Goal: Task Accomplishment & Management: Manage account settings

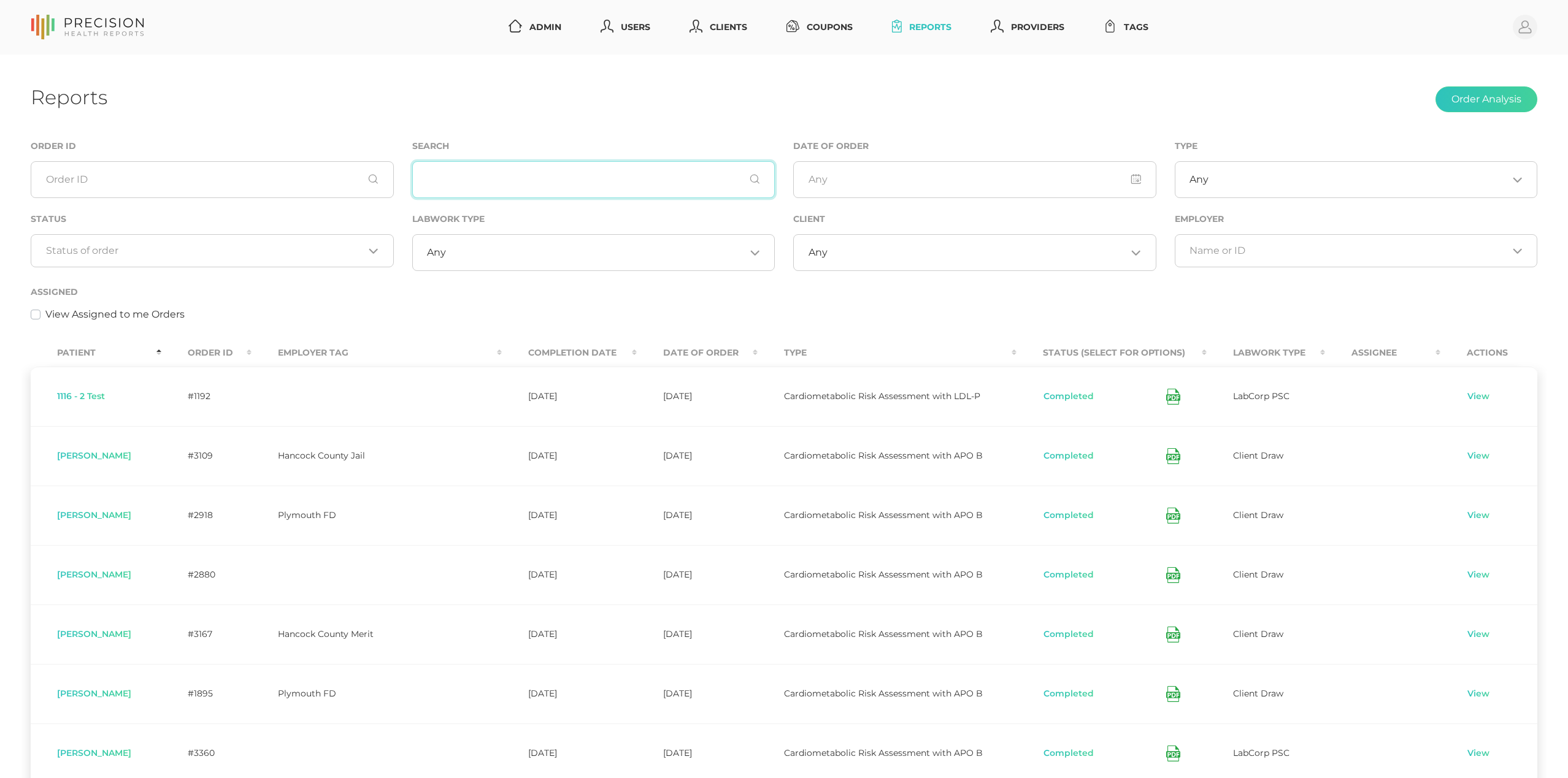
click at [473, 166] on input "text" at bounding box center [594, 180] width 363 height 36
paste input "MacEwan"
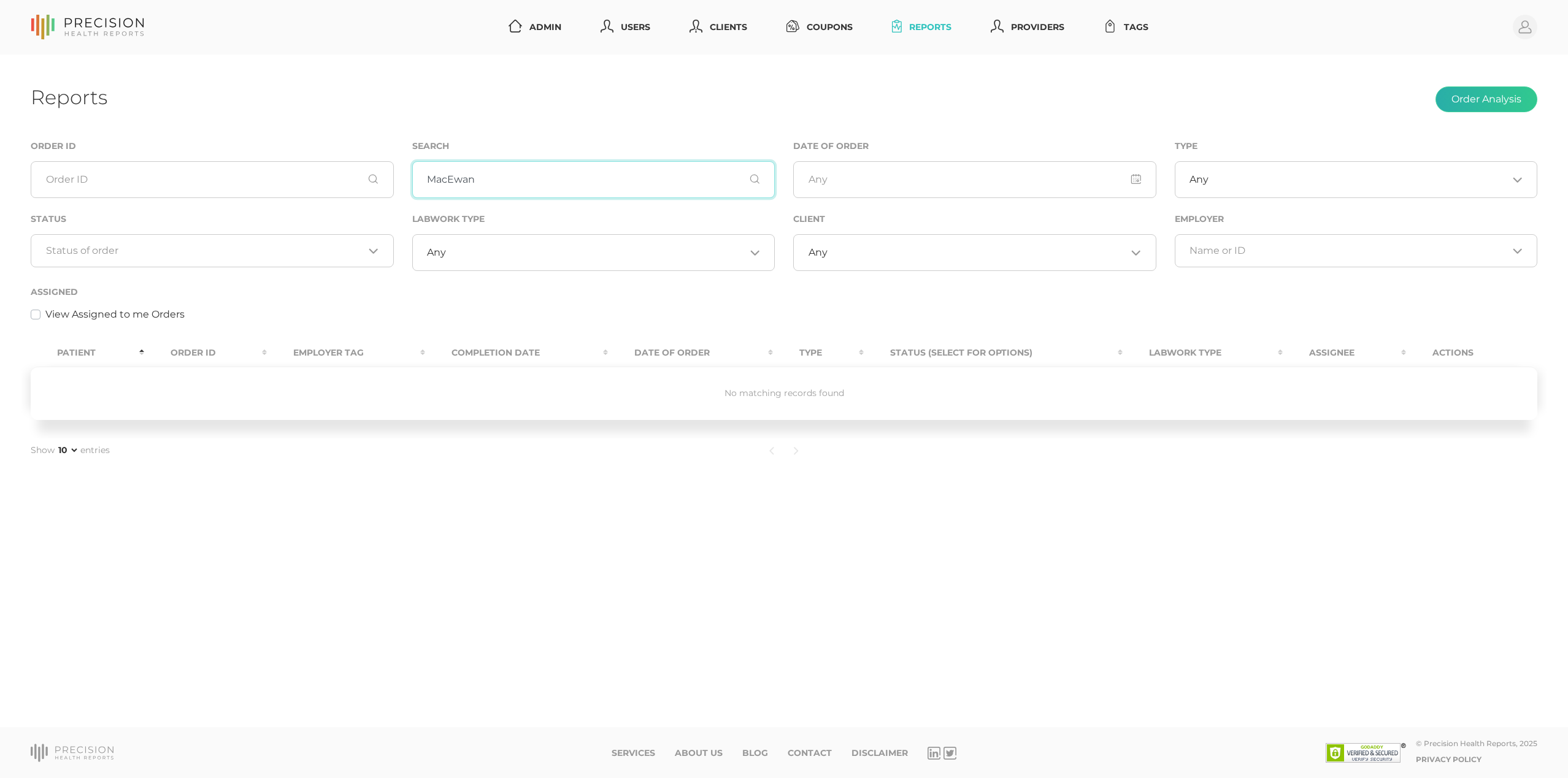
type input "MacEwan"
click at [1501, 106] on button "Order Analysis" at bounding box center [1486, 99] width 101 height 26
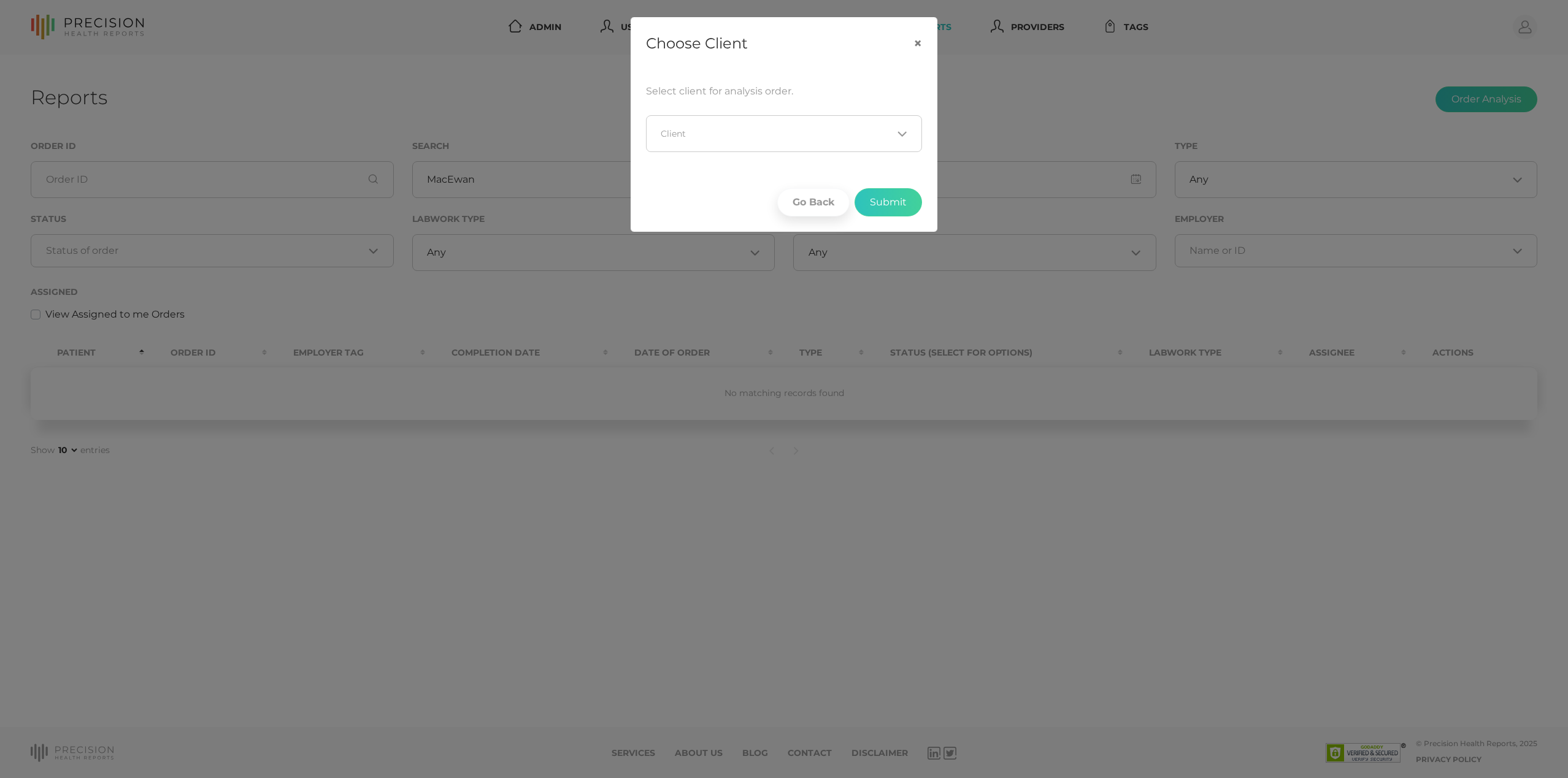
click at [740, 134] on input "Search for option" at bounding box center [777, 133] width 231 height 12
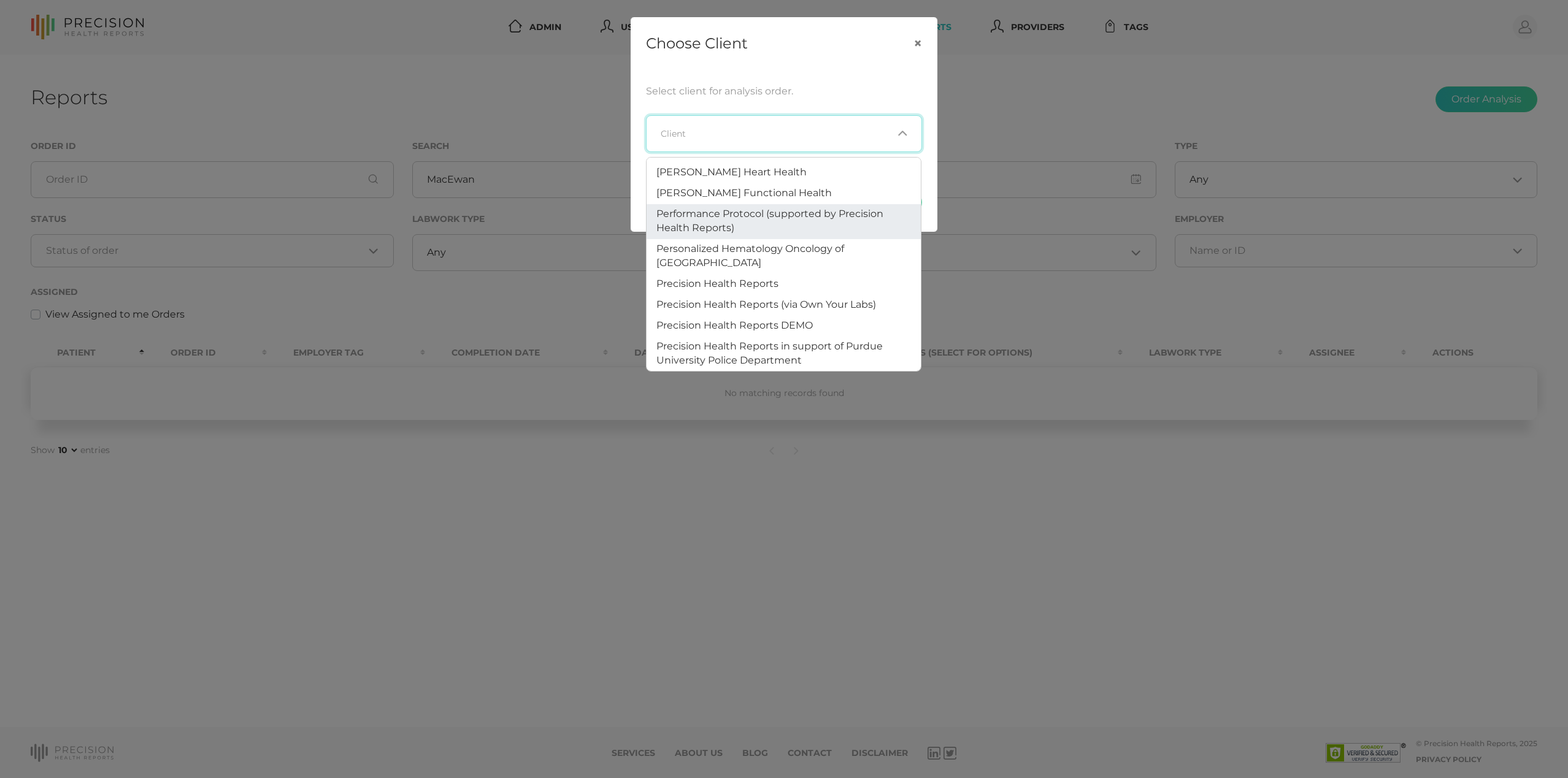
scroll to position [502, 0]
click at [717, 277] on span "Precision Health Reports" at bounding box center [717, 283] width 122 height 12
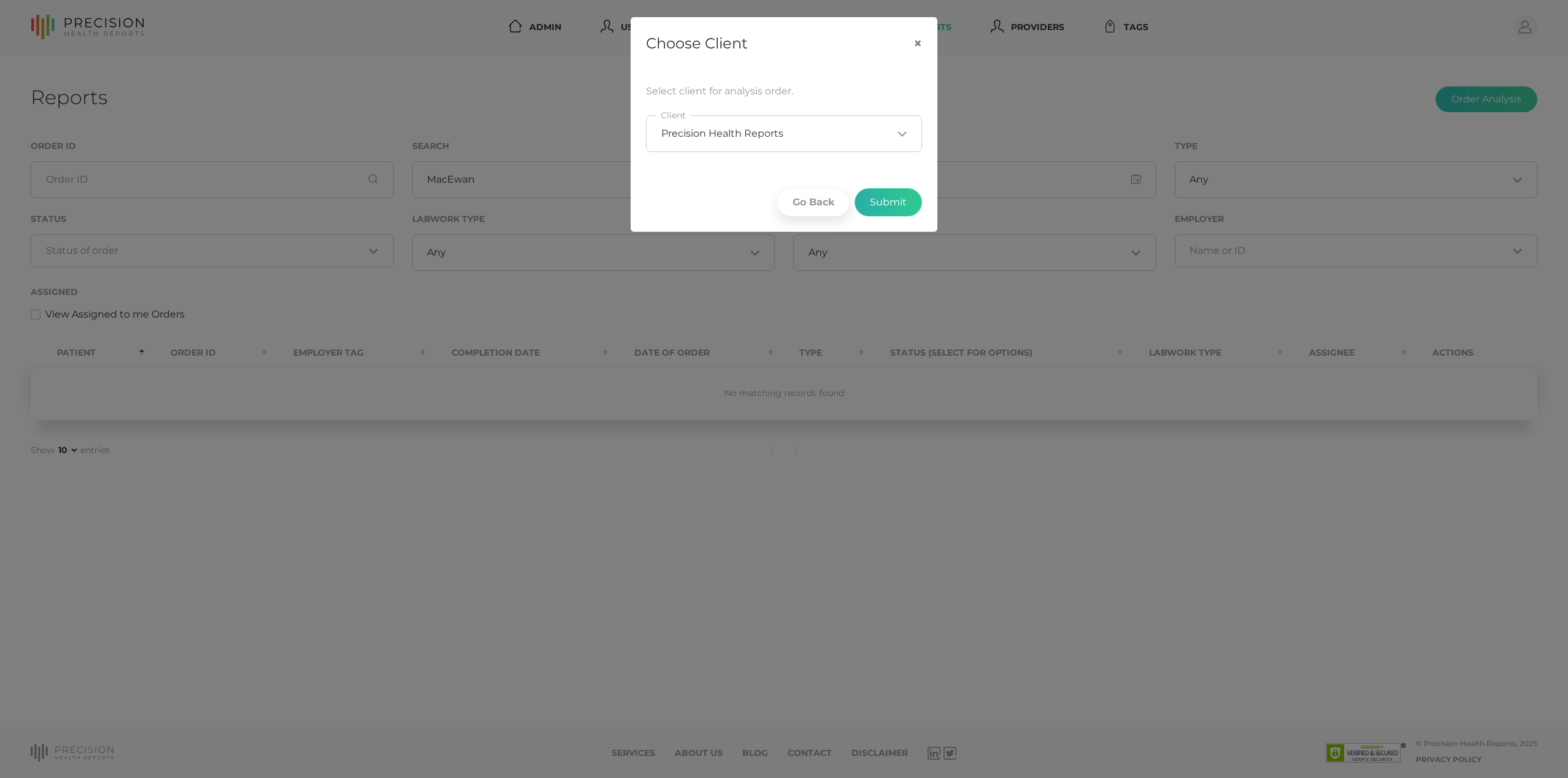
click at [885, 204] on button "Submit" at bounding box center [888, 203] width 67 height 29
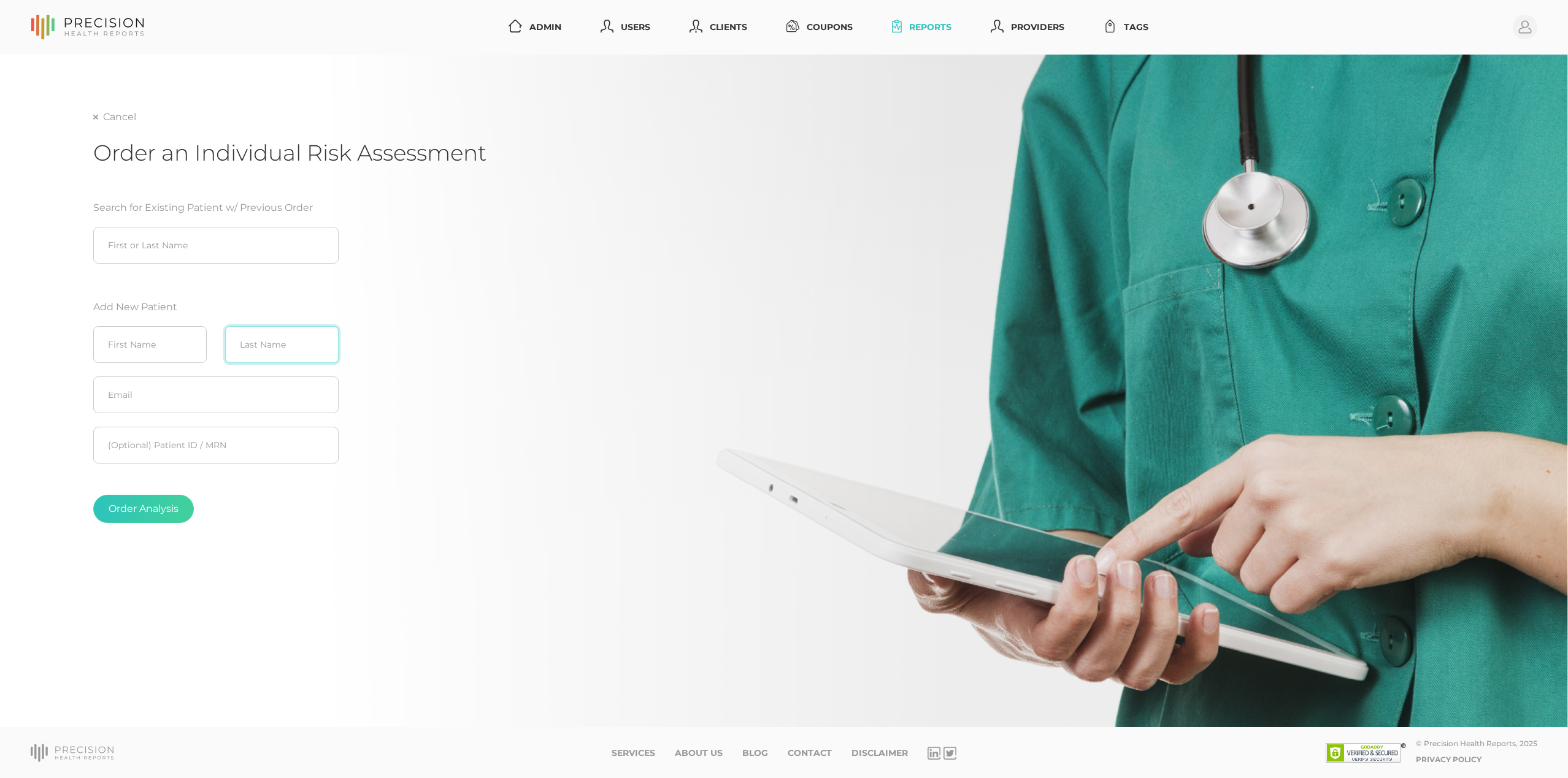
paste input "MacEwan"
type input "MacEwan"
paste input "Pamela"
type input "Pamela"
paste input "pr.no35@aka.dogdreams.net"
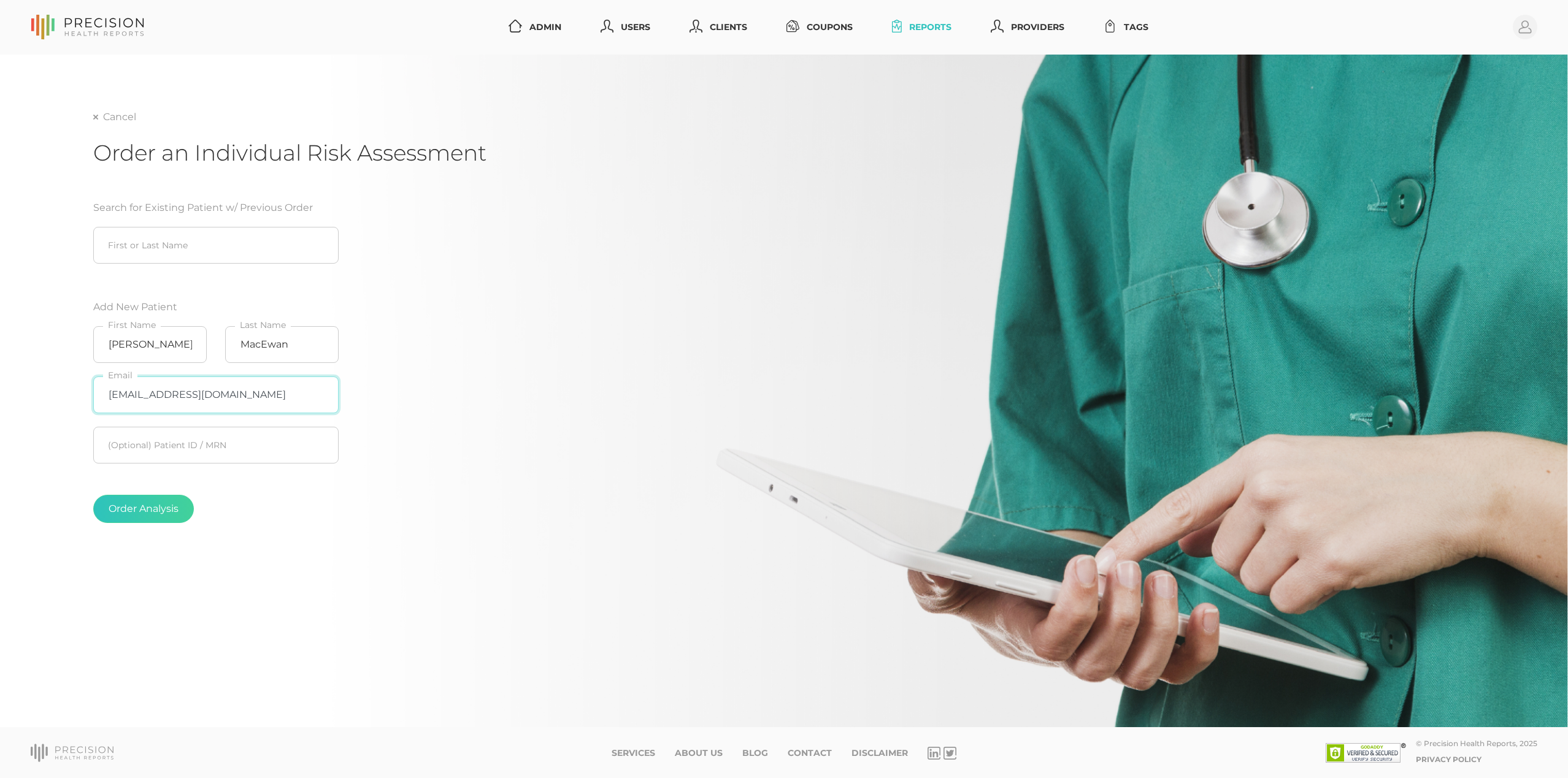
type input "pr.no35@aka.dogdreams.net"
click at [416, 437] on div "Search for Existing Patient w/ Previous Order First or Last Name Add New Patien…" at bounding box center [289, 366] width 392 height 362
click at [143, 505] on button "Order Analysis" at bounding box center [143, 509] width 101 height 29
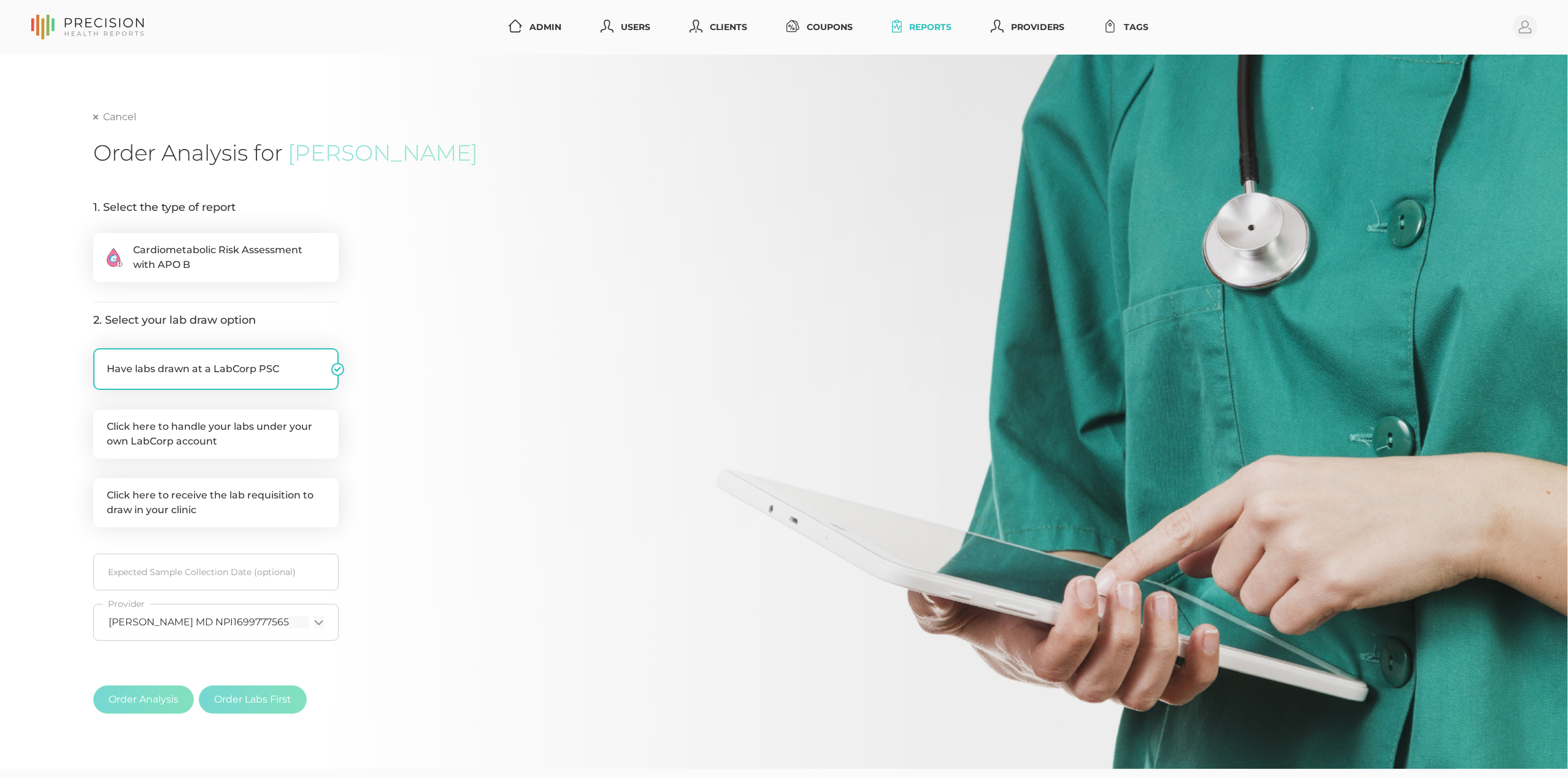
click at [96, 116] on icon at bounding box center [96, 117] width 5 height 5
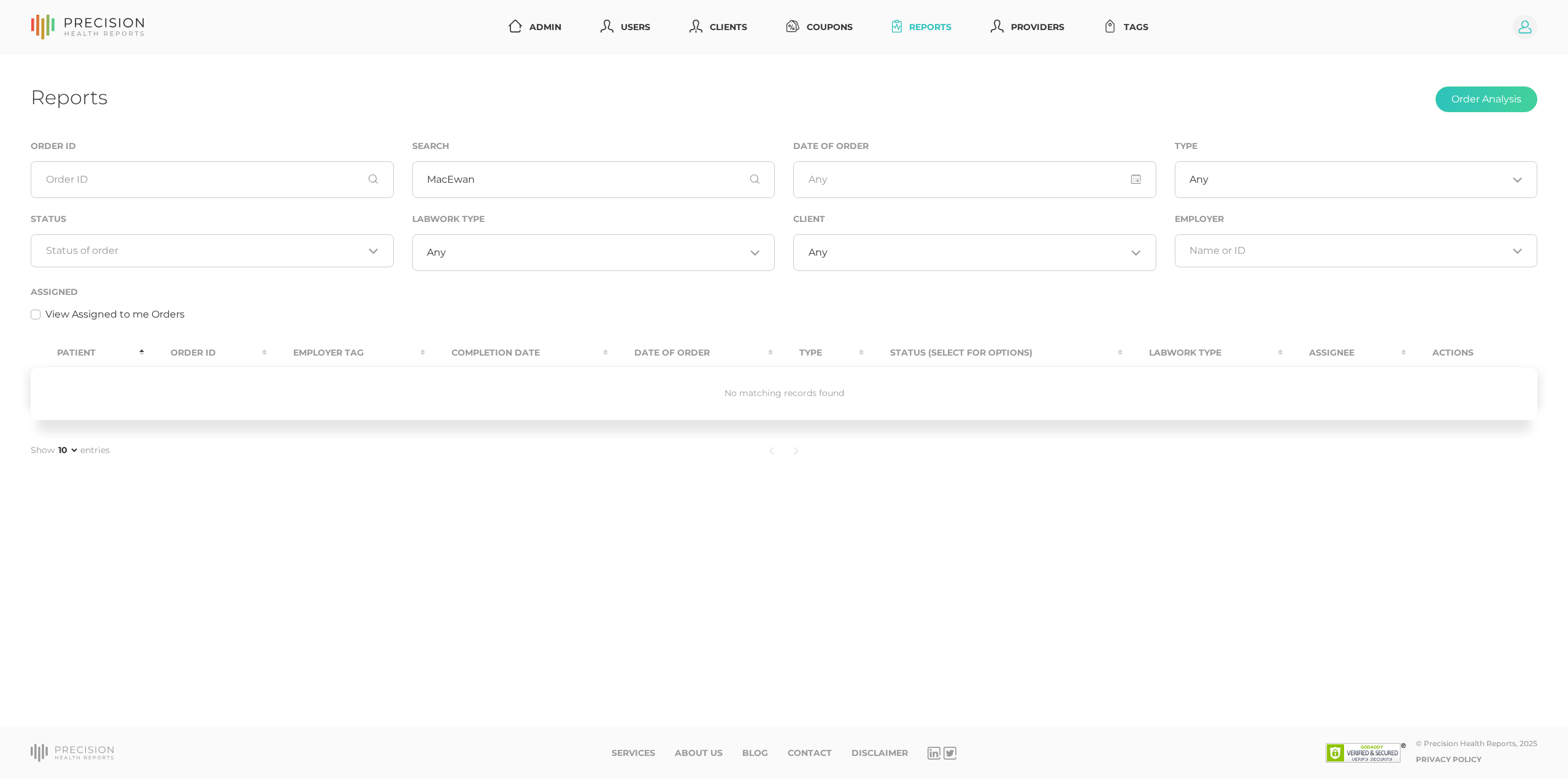
click at [1520, 37] on circle at bounding box center [1524, 27] width 25 height 25
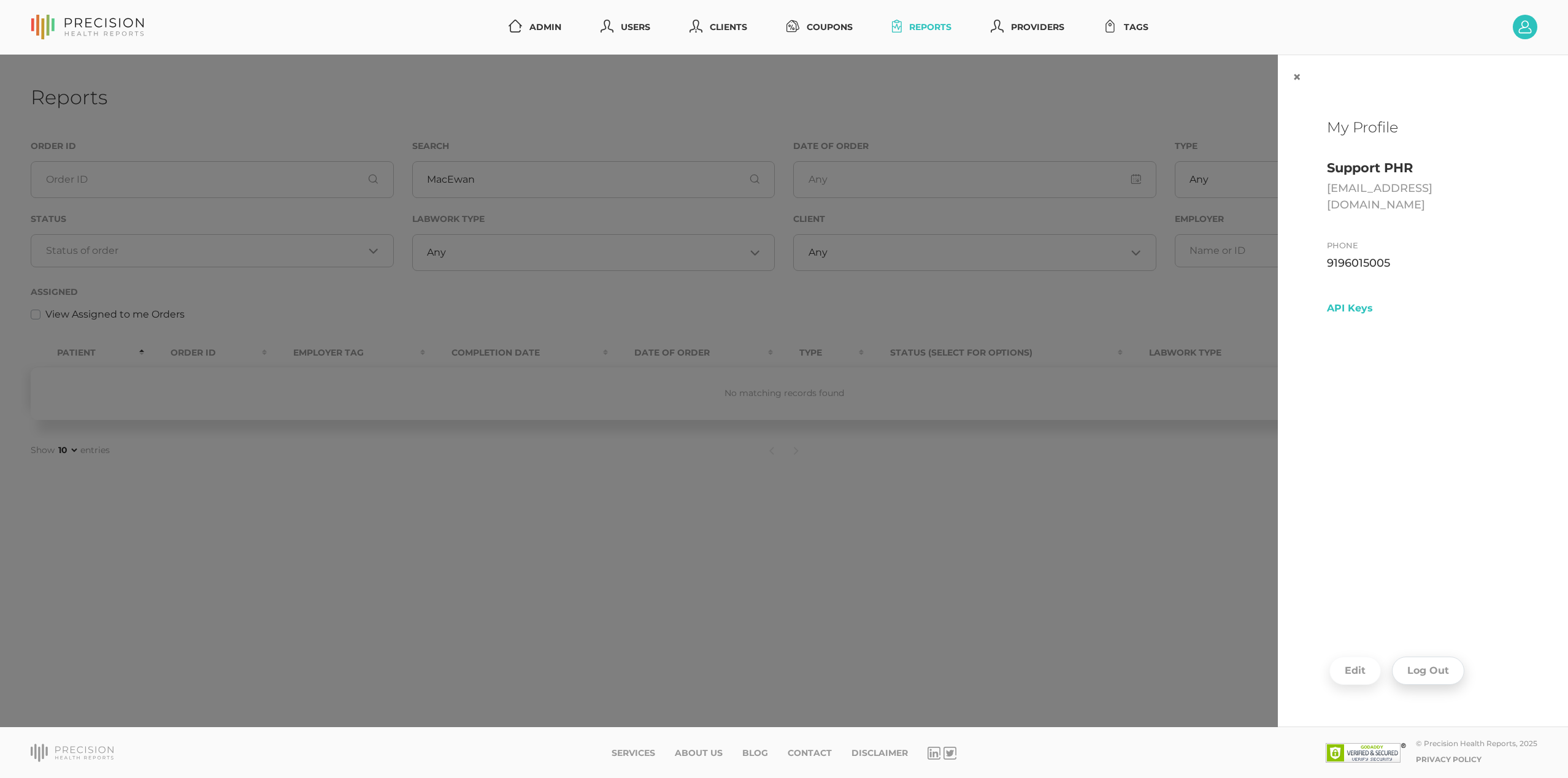
click at [1412, 668] on button "Log Out" at bounding box center [1428, 671] width 72 height 29
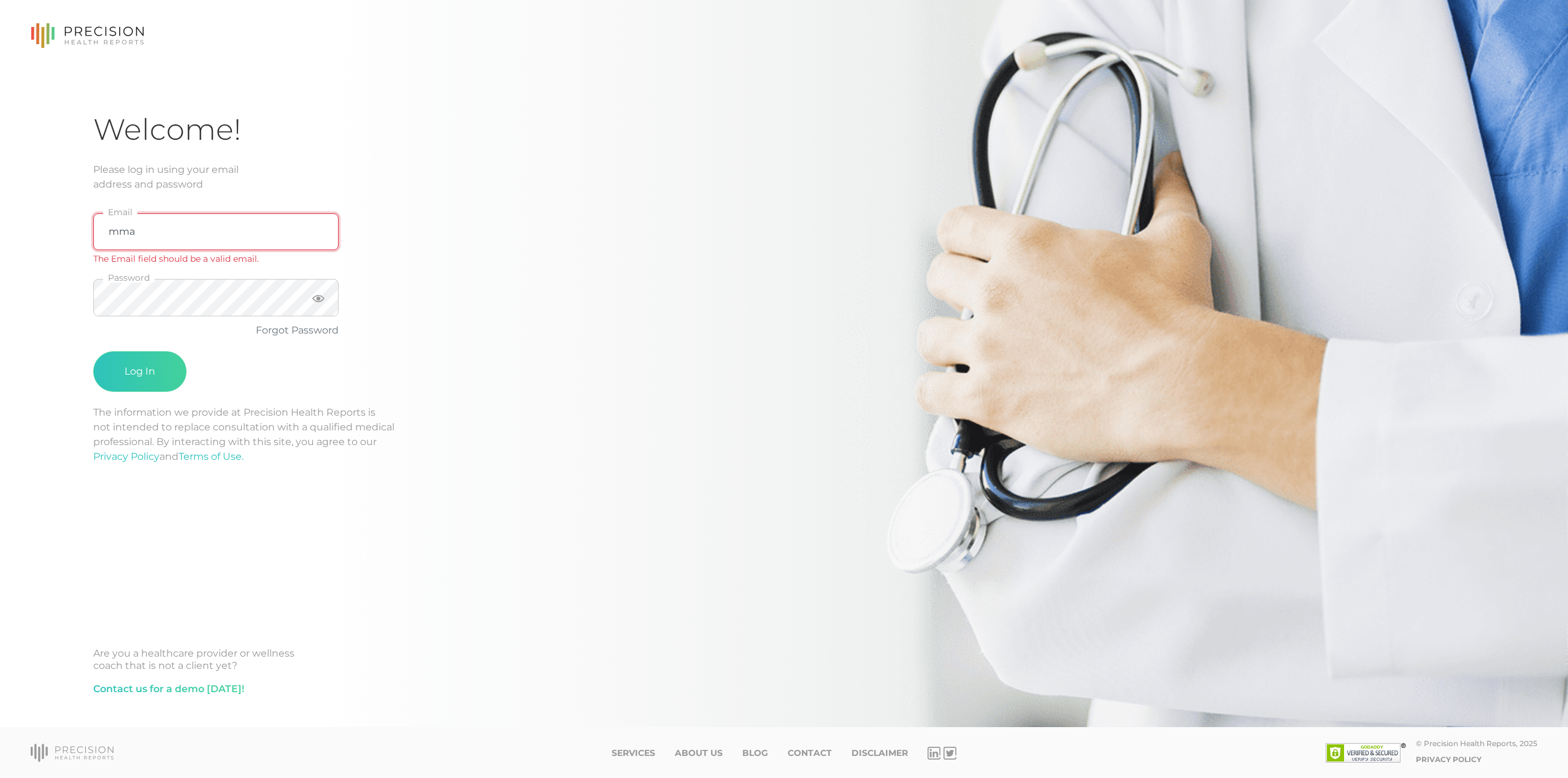
type input "mmartin@precisionhealthreports.com"
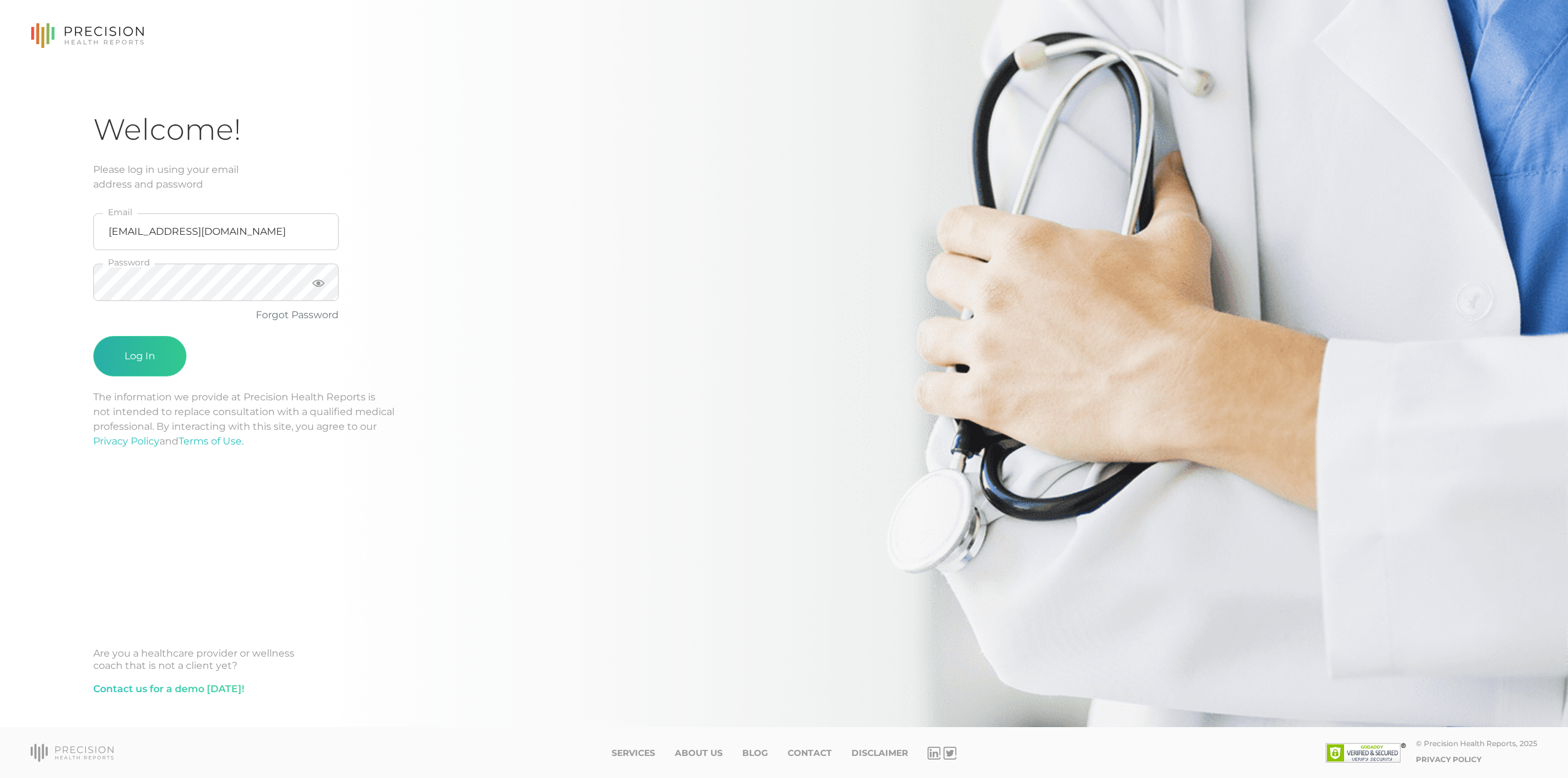
click at [145, 362] on button "Log In" at bounding box center [140, 356] width 94 height 40
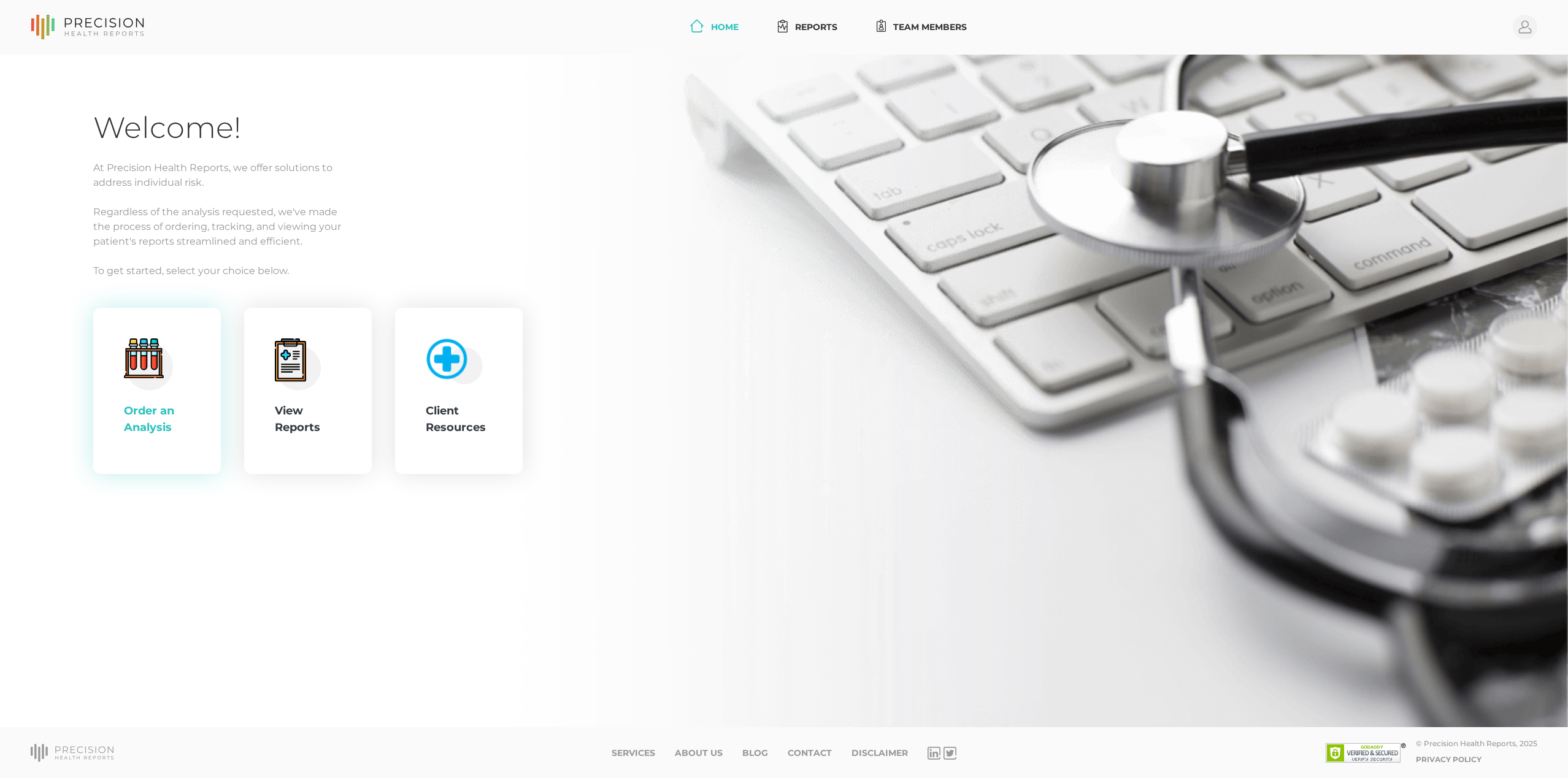
click at [170, 373] on circle at bounding box center [150, 367] width 48 height 48
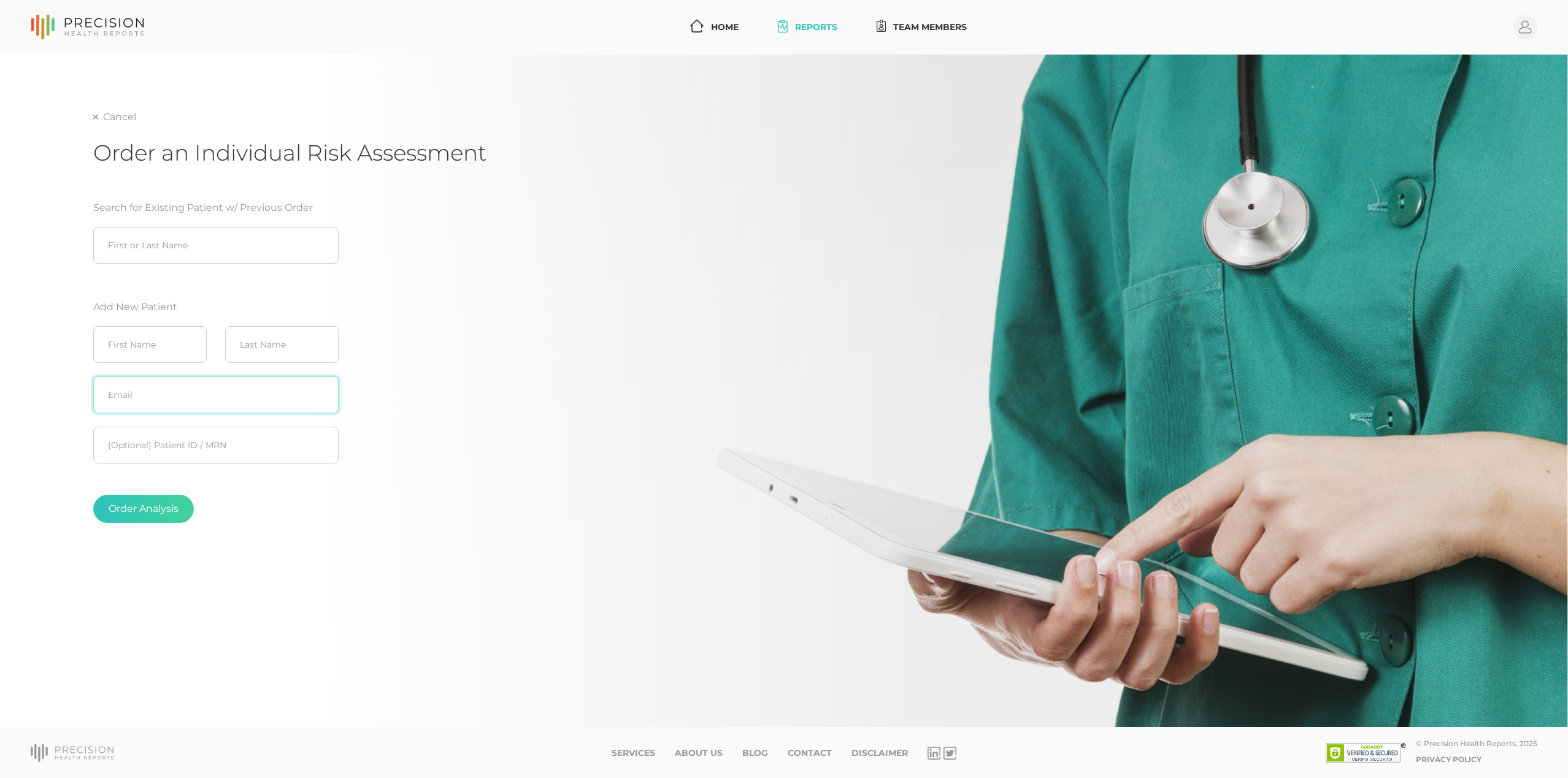
paste input "pr.no35@aka.dogdreams.net"
type input "pr.no35@aka.dogdreams.net"
paste input "Pamela"
type input "Pamela"
paste input "MacEwan"
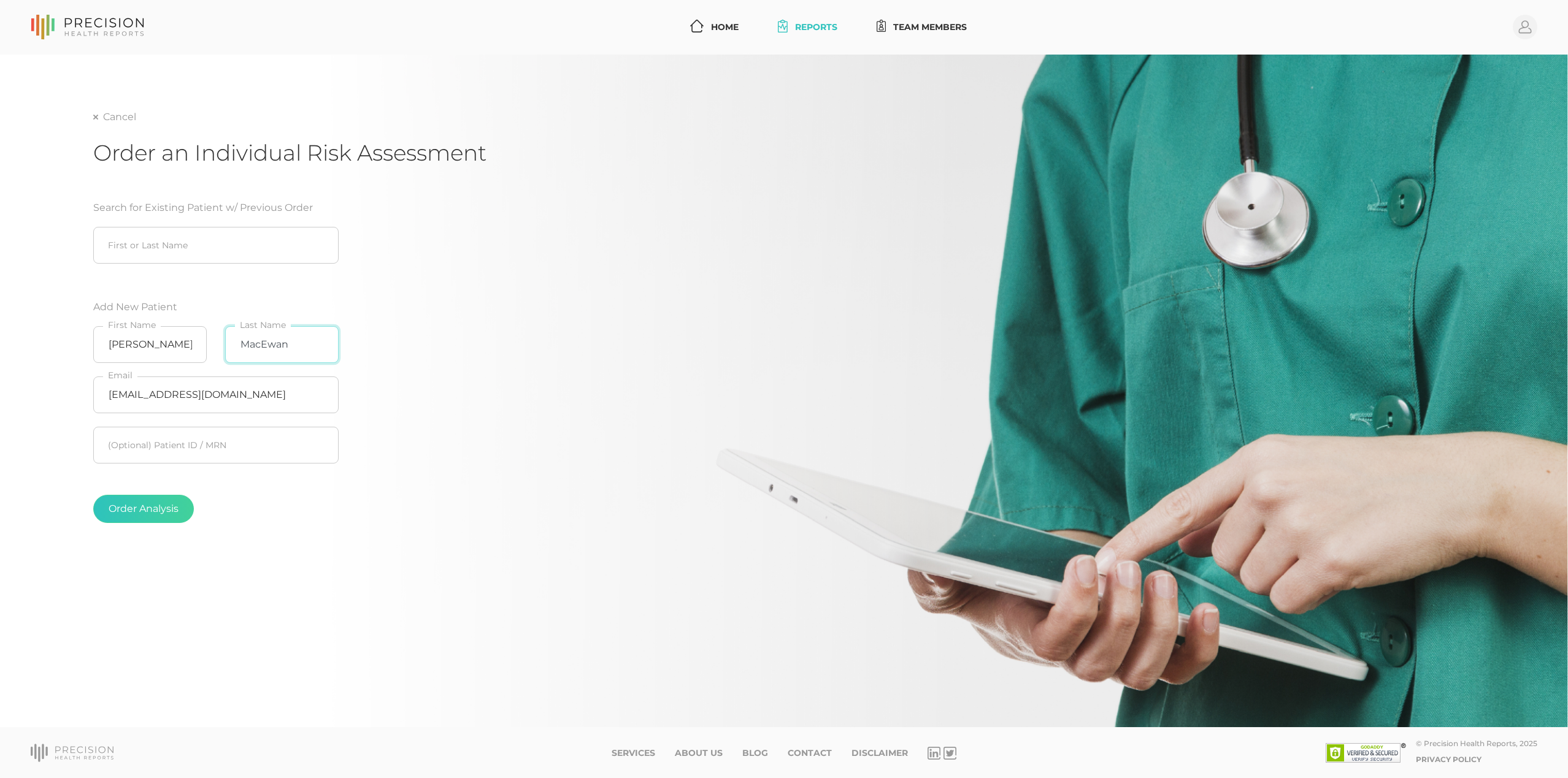
type input "MacEwan"
drag, startPoint x: 625, startPoint y: 420, endPoint x: 111, endPoint y: 492, distance: 519.0
click at [611, 419] on div "Cancel Order an Individual Risk Assessment Search for Existing Patient w/ Previ…" at bounding box center [784, 416] width 1382 height 612
click at [126, 502] on button "Order Analysis" at bounding box center [143, 509] width 101 height 29
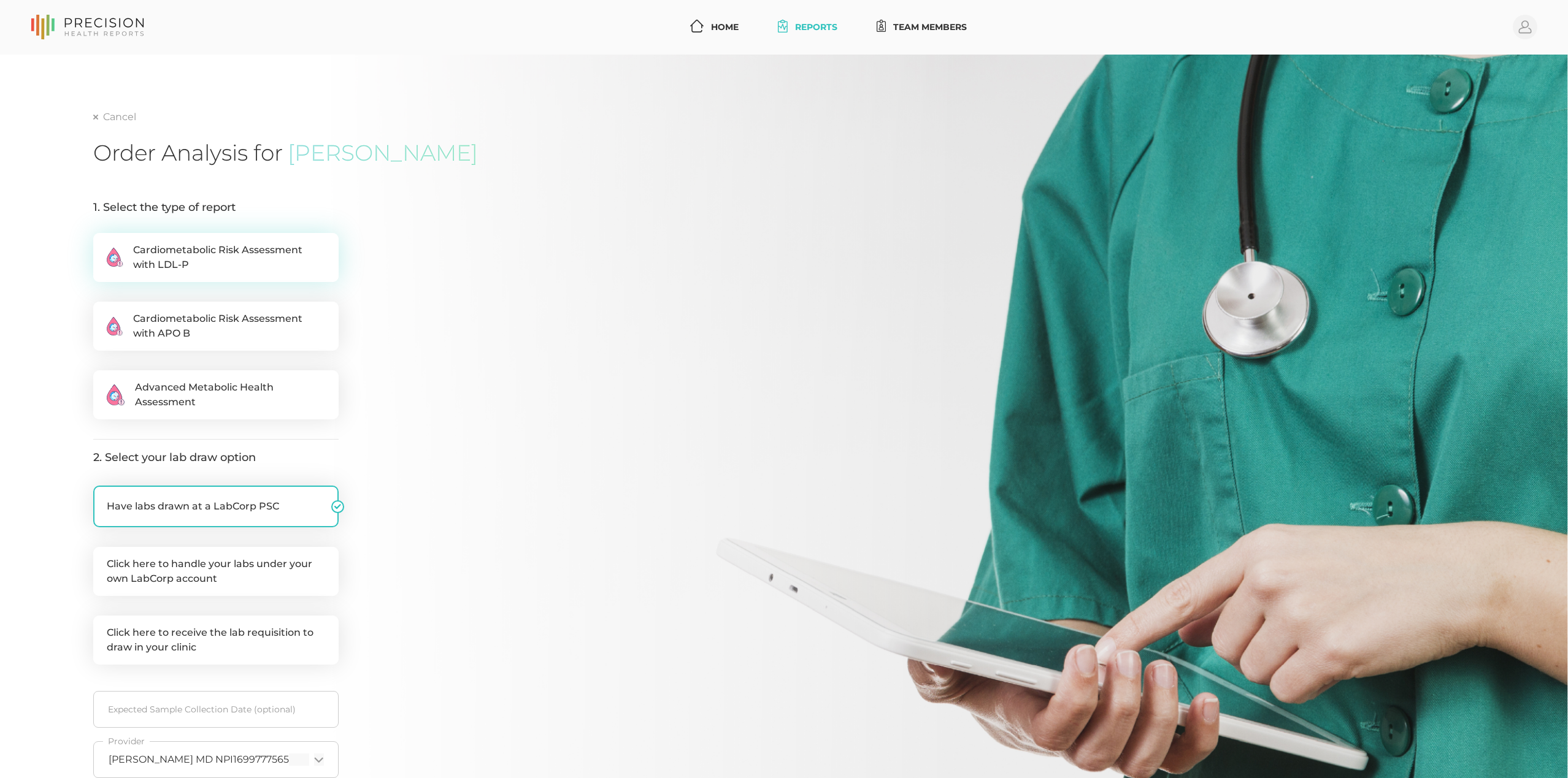
click at [180, 266] on span "Cardiometabolic Risk Assessment with LDL-P" at bounding box center [229, 257] width 192 height 29
click at [103, 246] on input ".cls-2{fill:#fa759e}.cls-4{fill:#ffd7e5}.cls-8{fill:#3a2c60} Cardiometabolic Ri…" at bounding box center [98, 238] width 10 height 12
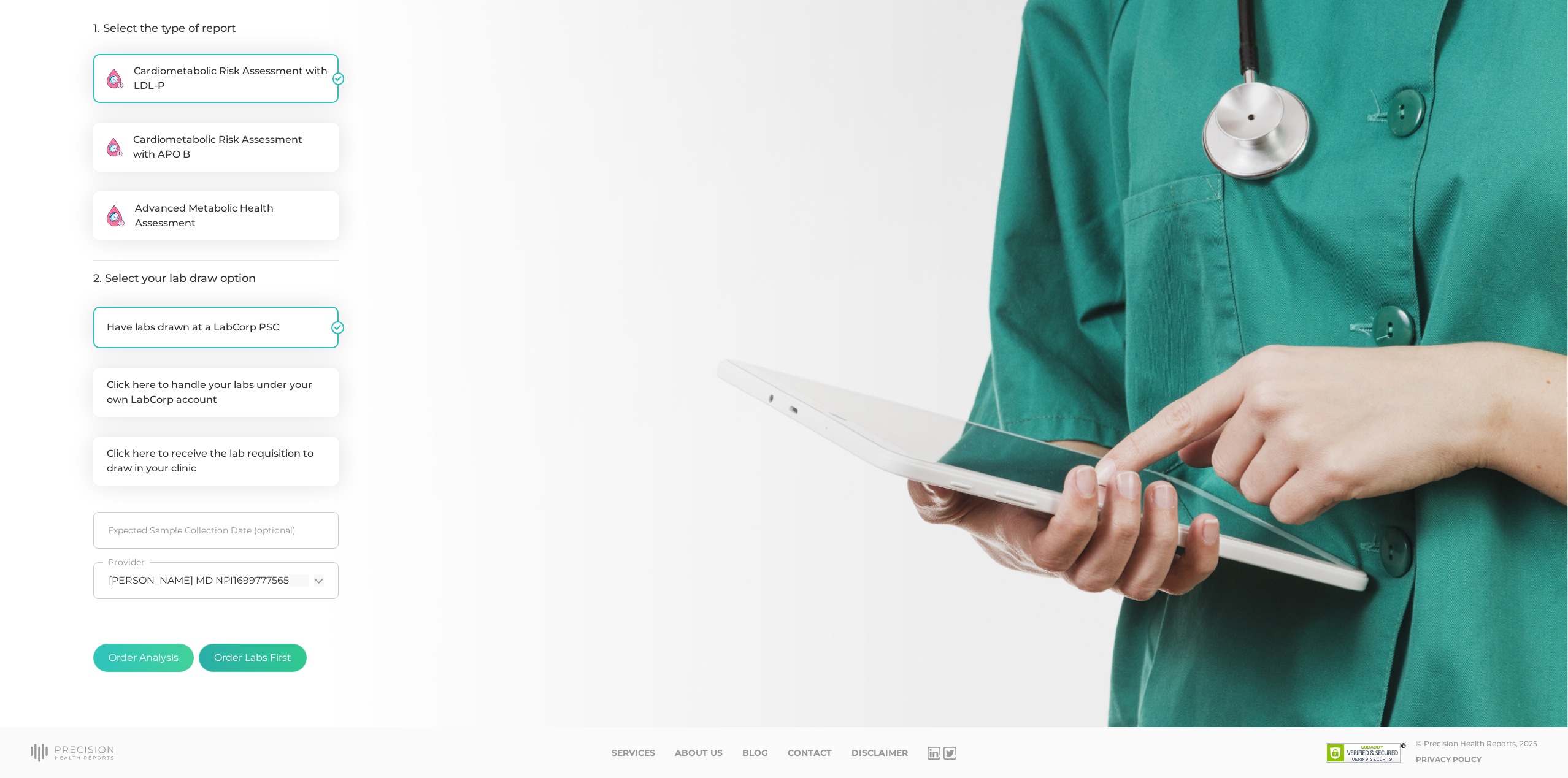
scroll to position [177, 0]
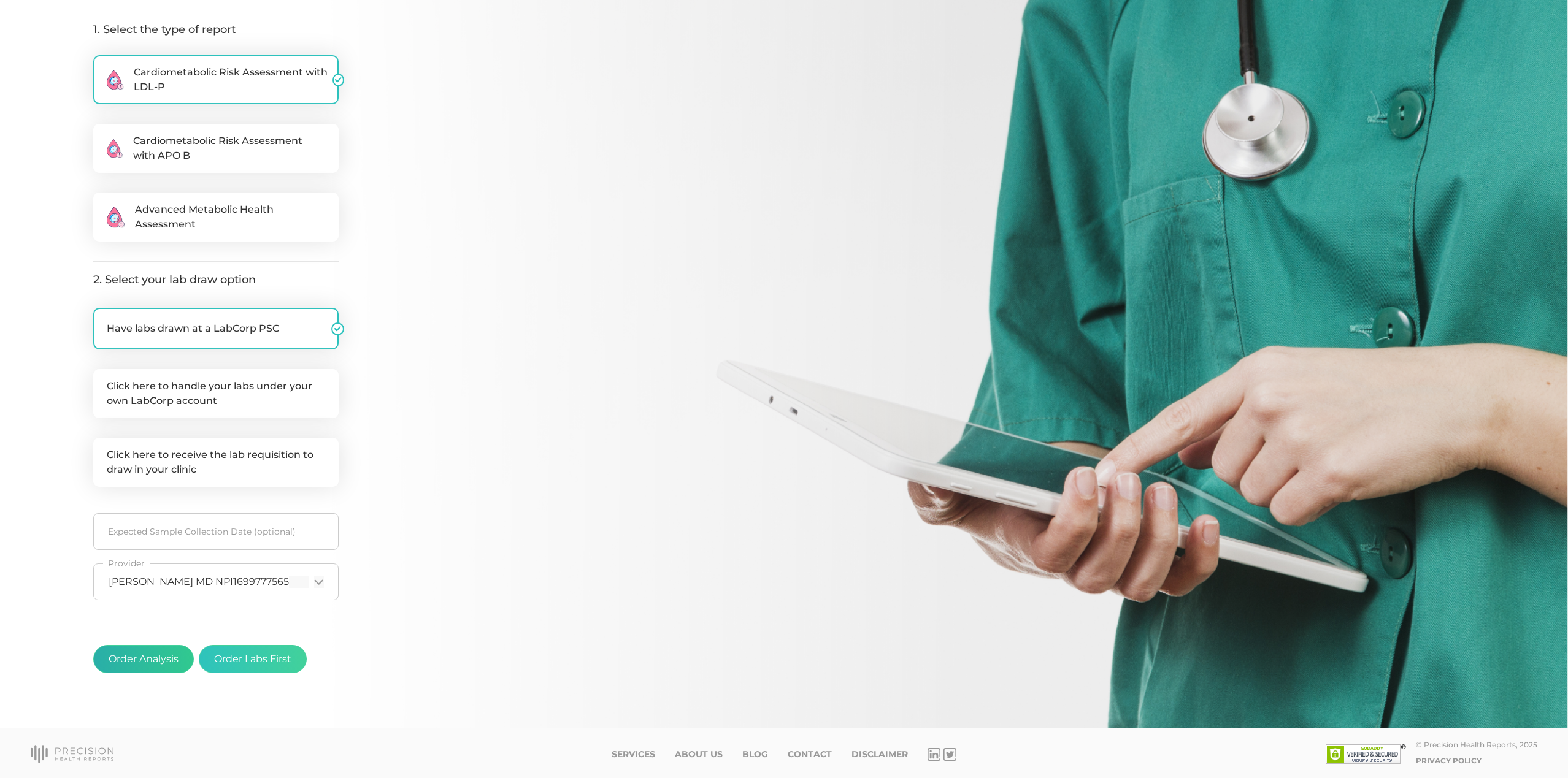
click at [145, 659] on button "Order Analysis" at bounding box center [143, 659] width 101 height 29
radio input "false"
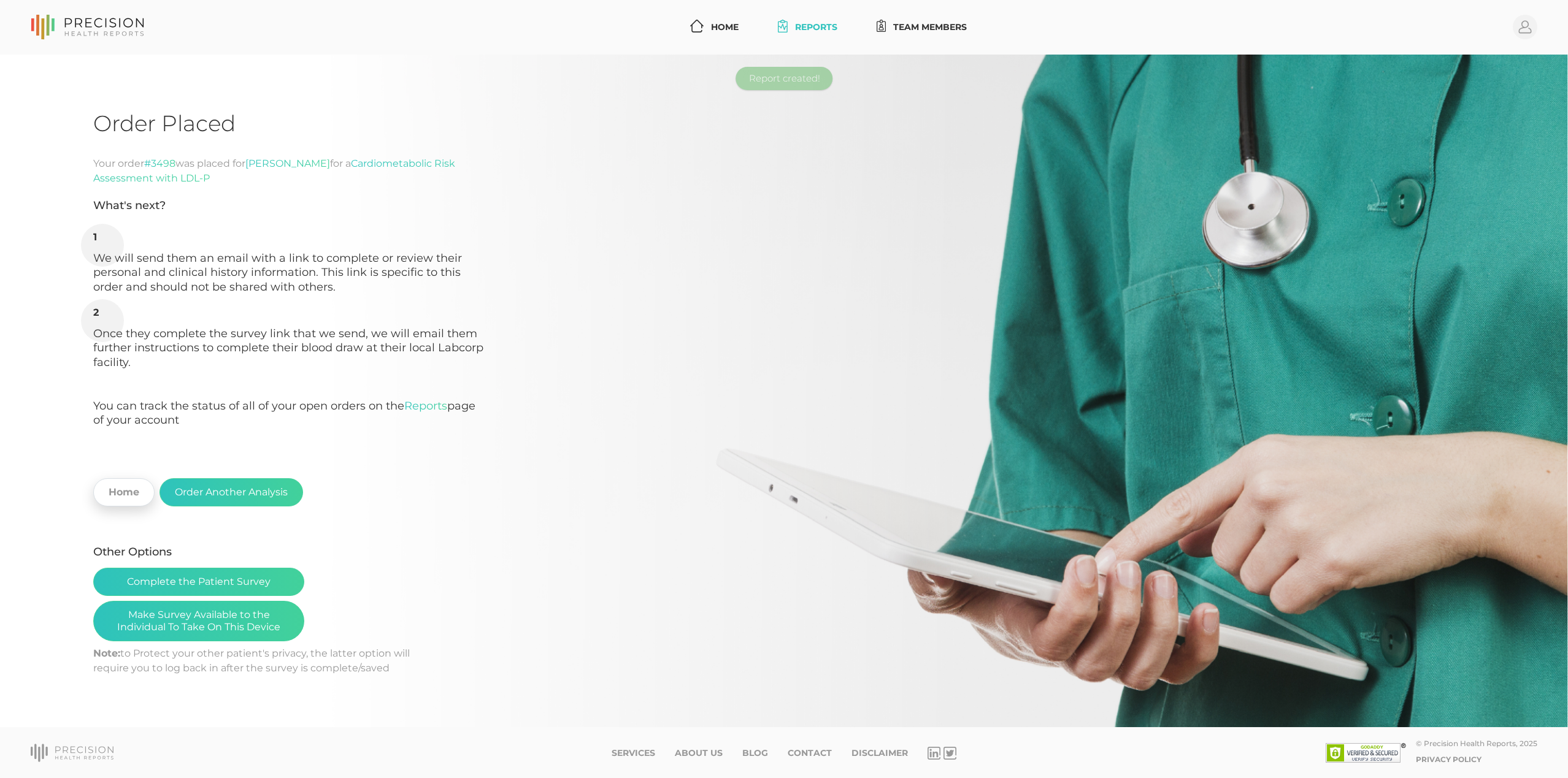
click at [133, 481] on link "Home" at bounding box center [124, 493] width 61 height 29
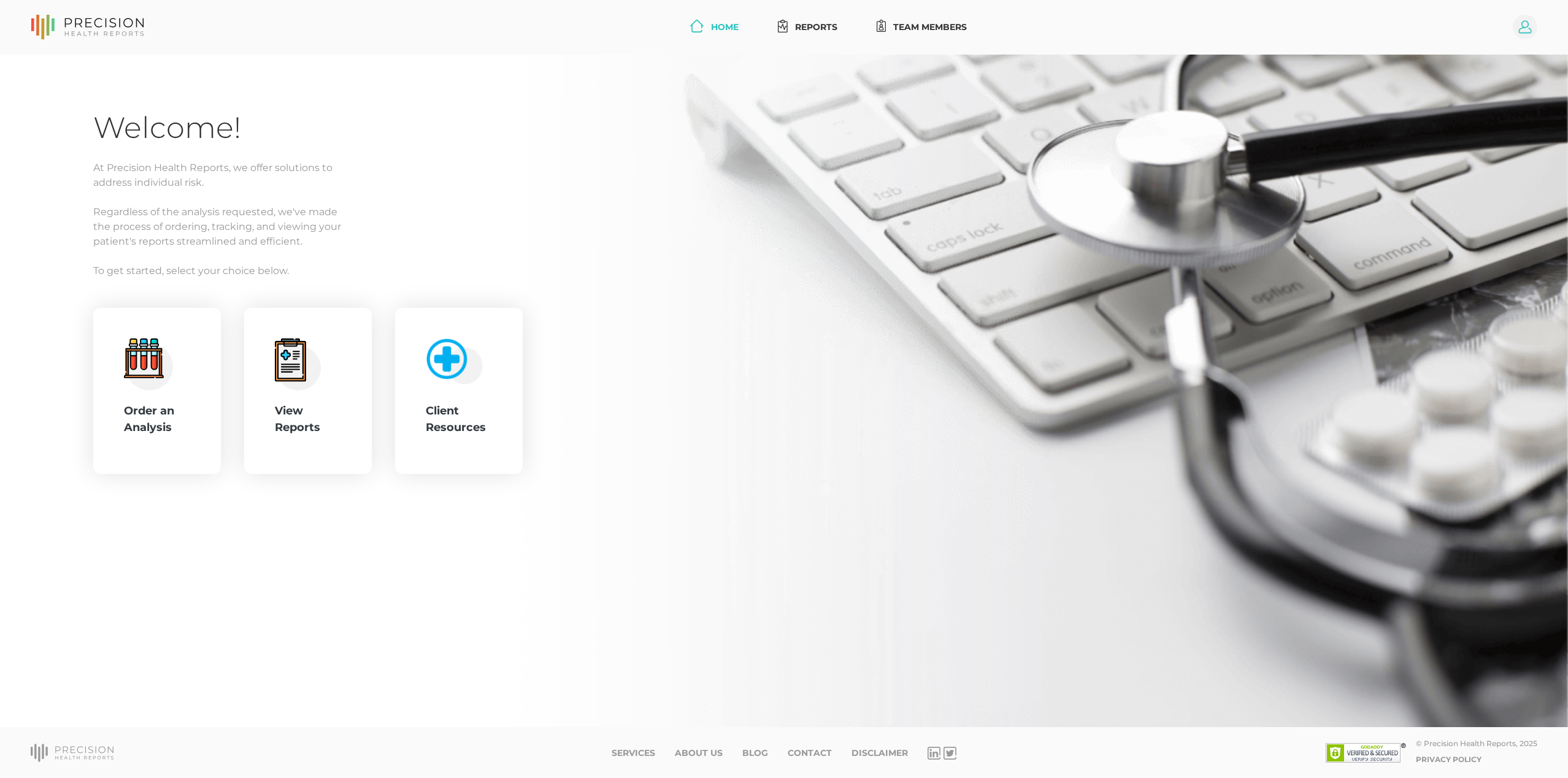
click at [1525, 29] on circle at bounding box center [1524, 27] width 25 height 25
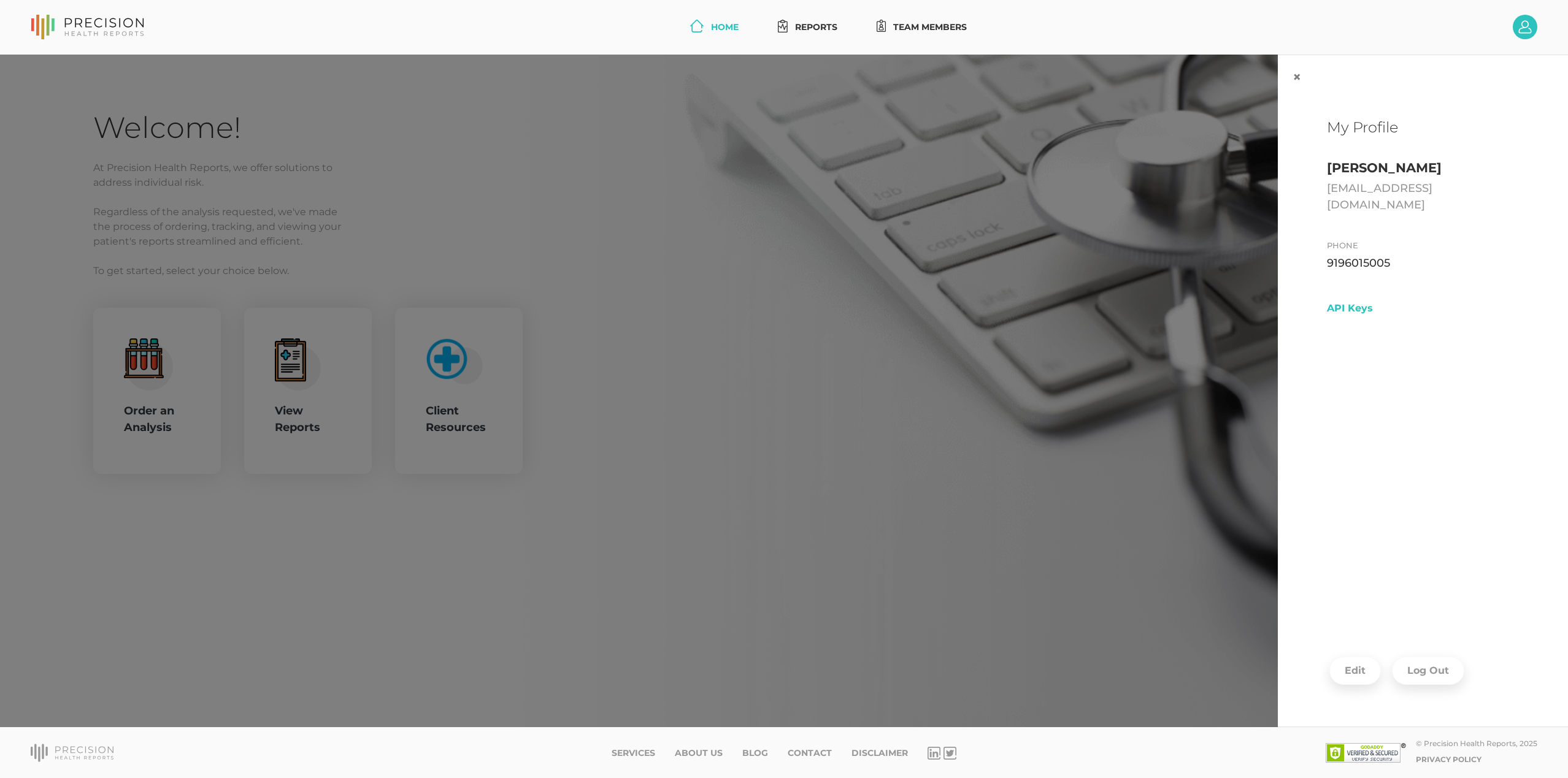
click at [1429, 665] on button "Log Out" at bounding box center [1428, 671] width 72 height 29
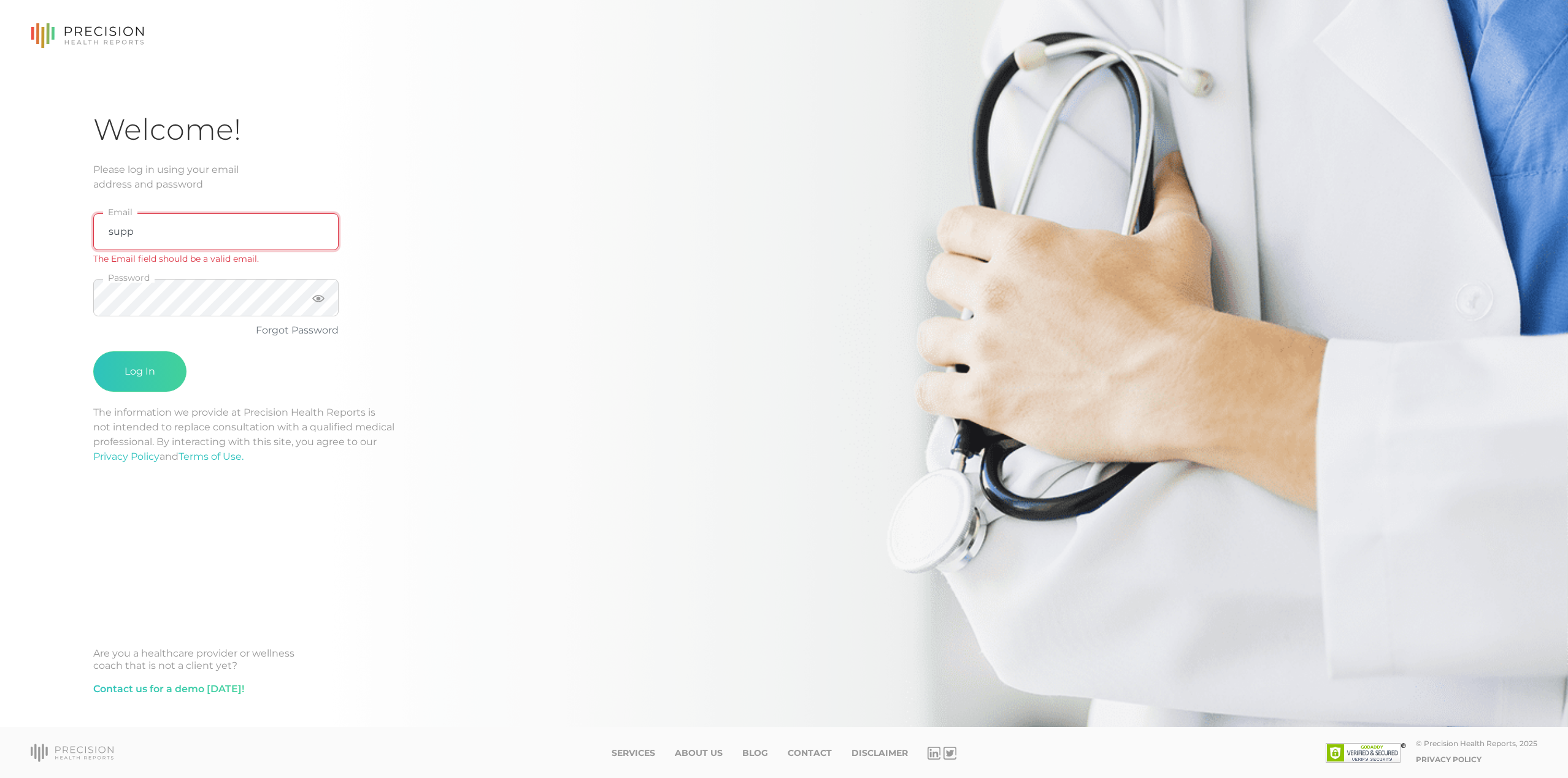
type input "support@precisionhealthreports.com"
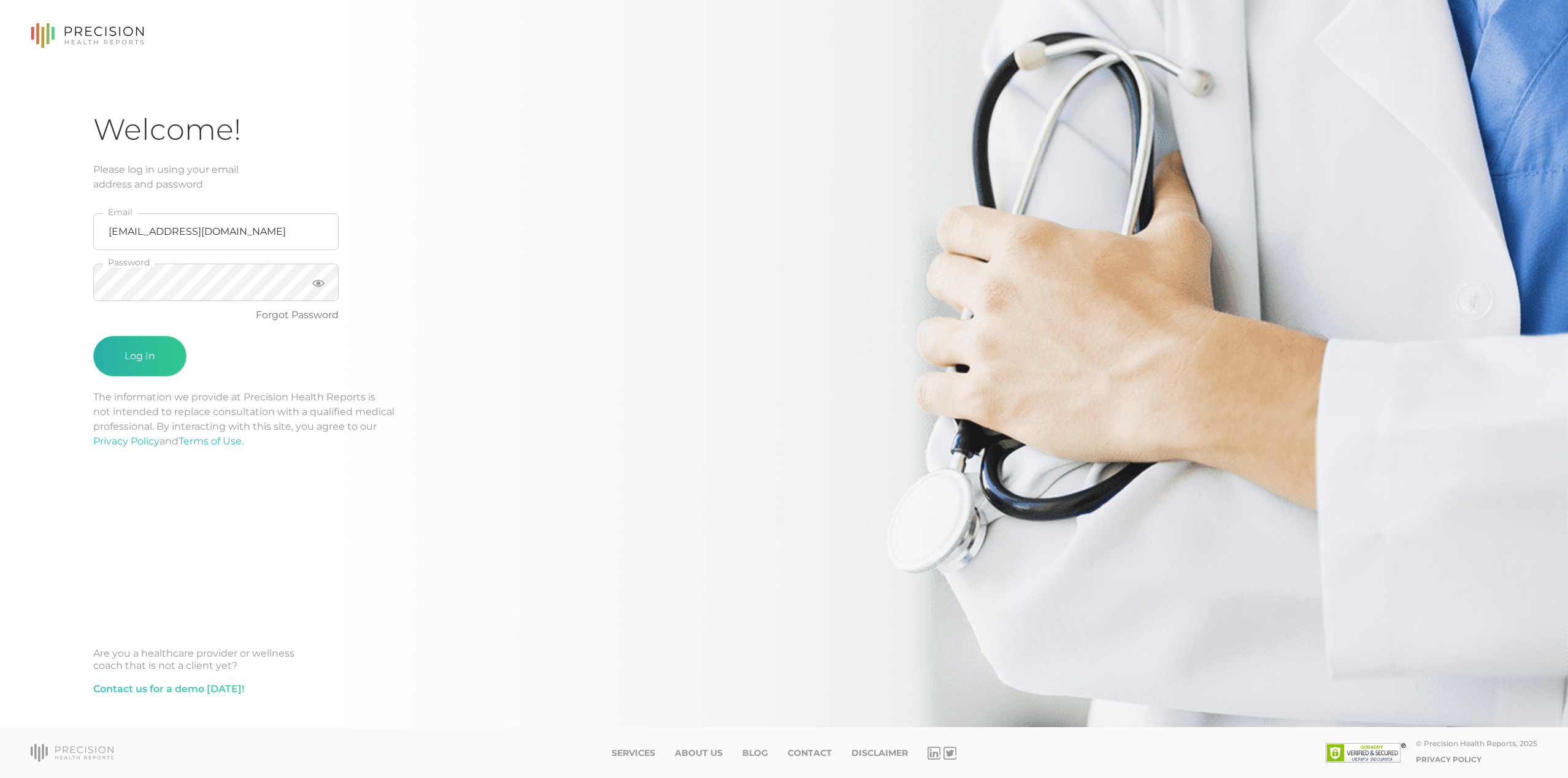
click at [120, 359] on button "Log In" at bounding box center [140, 356] width 94 height 40
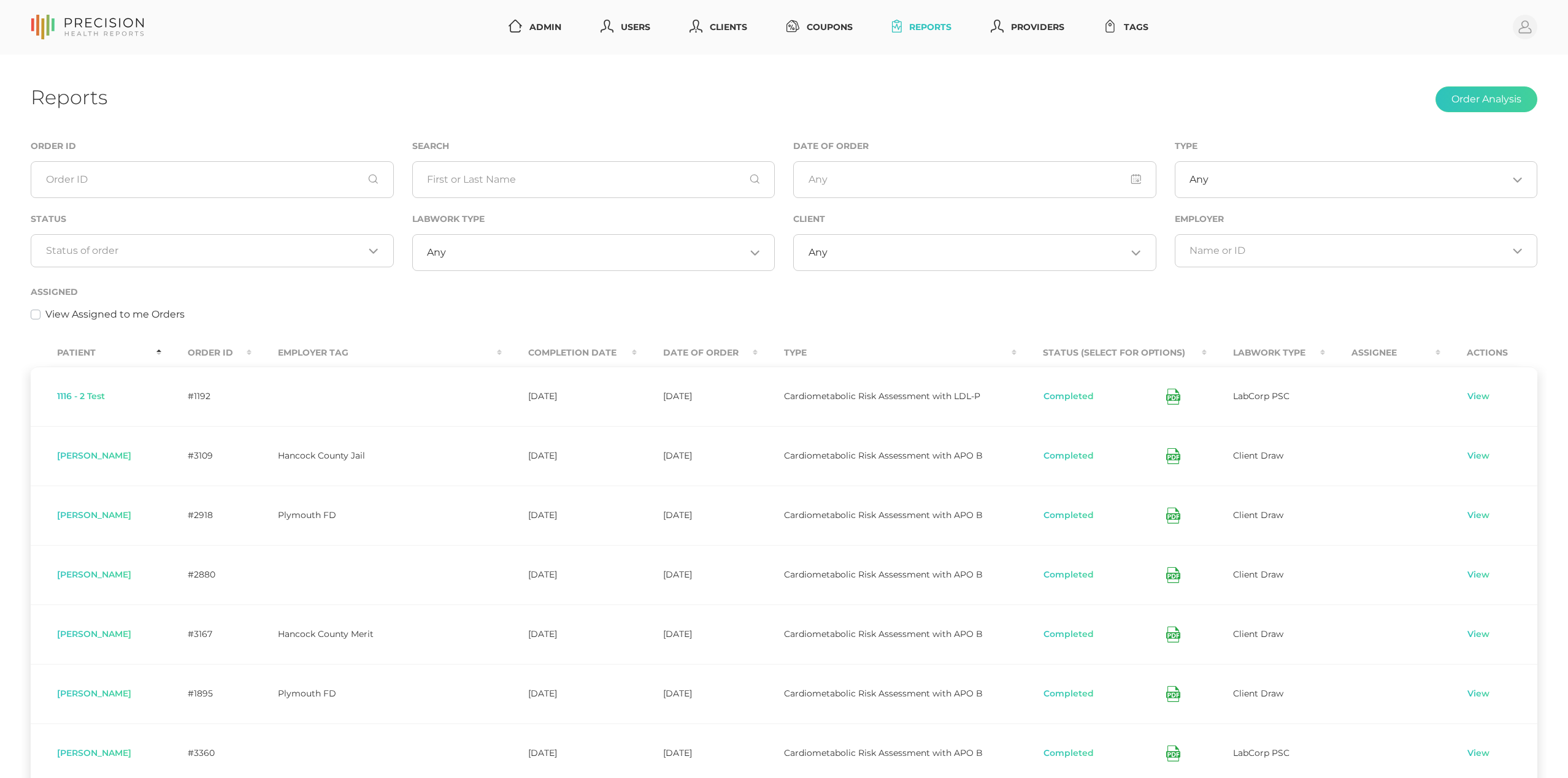
click at [202, 280] on div "Status Loading..." at bounding box center [212, 248] width 381 height 73
click at [197, 254] on input "Search for option" at bounding box center [205, 250] width 319 height 12
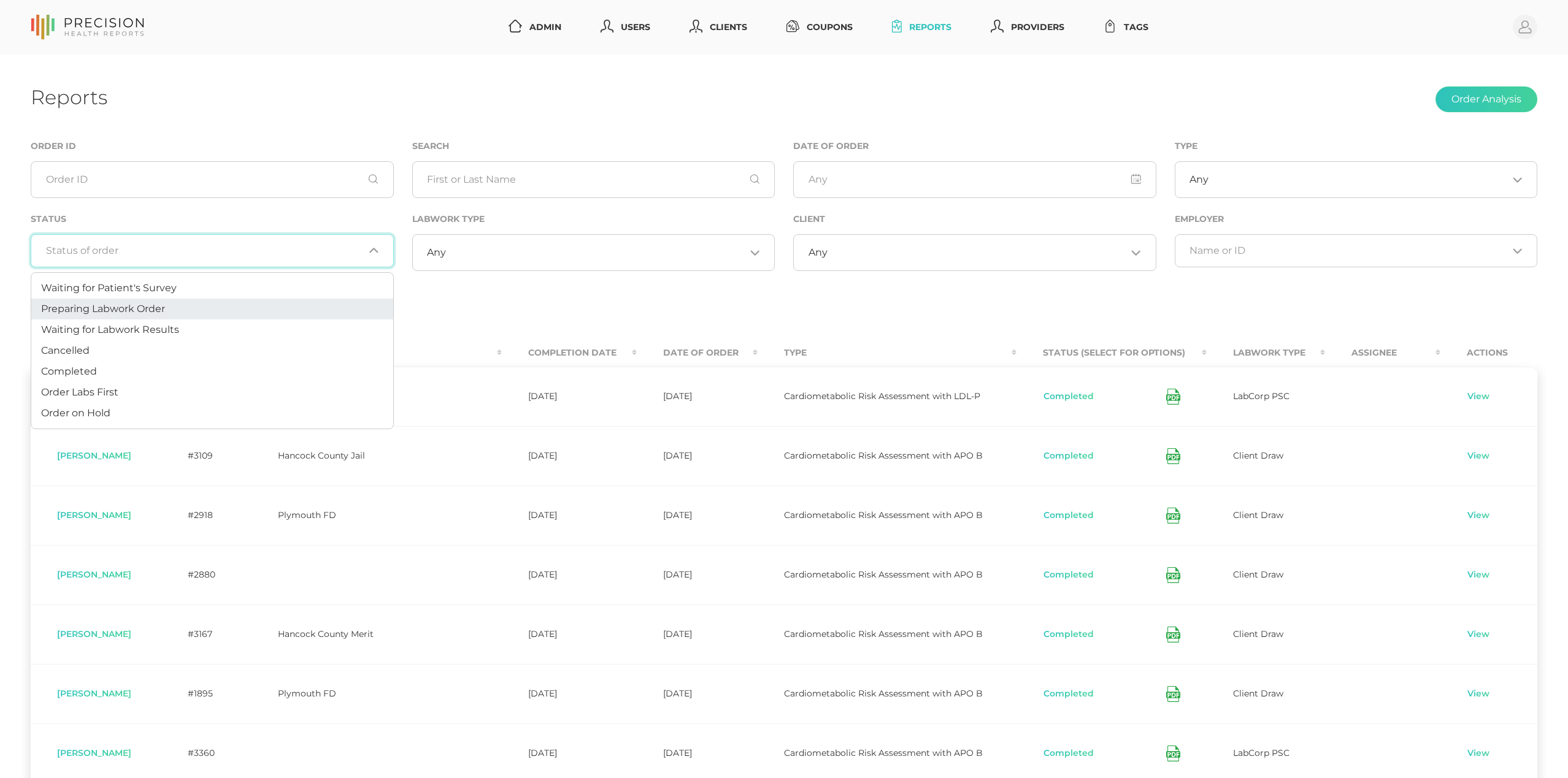
click at [183, 303] on li "Preparing Labwork Order" at bounding box center [212, 309] width 362 height 21
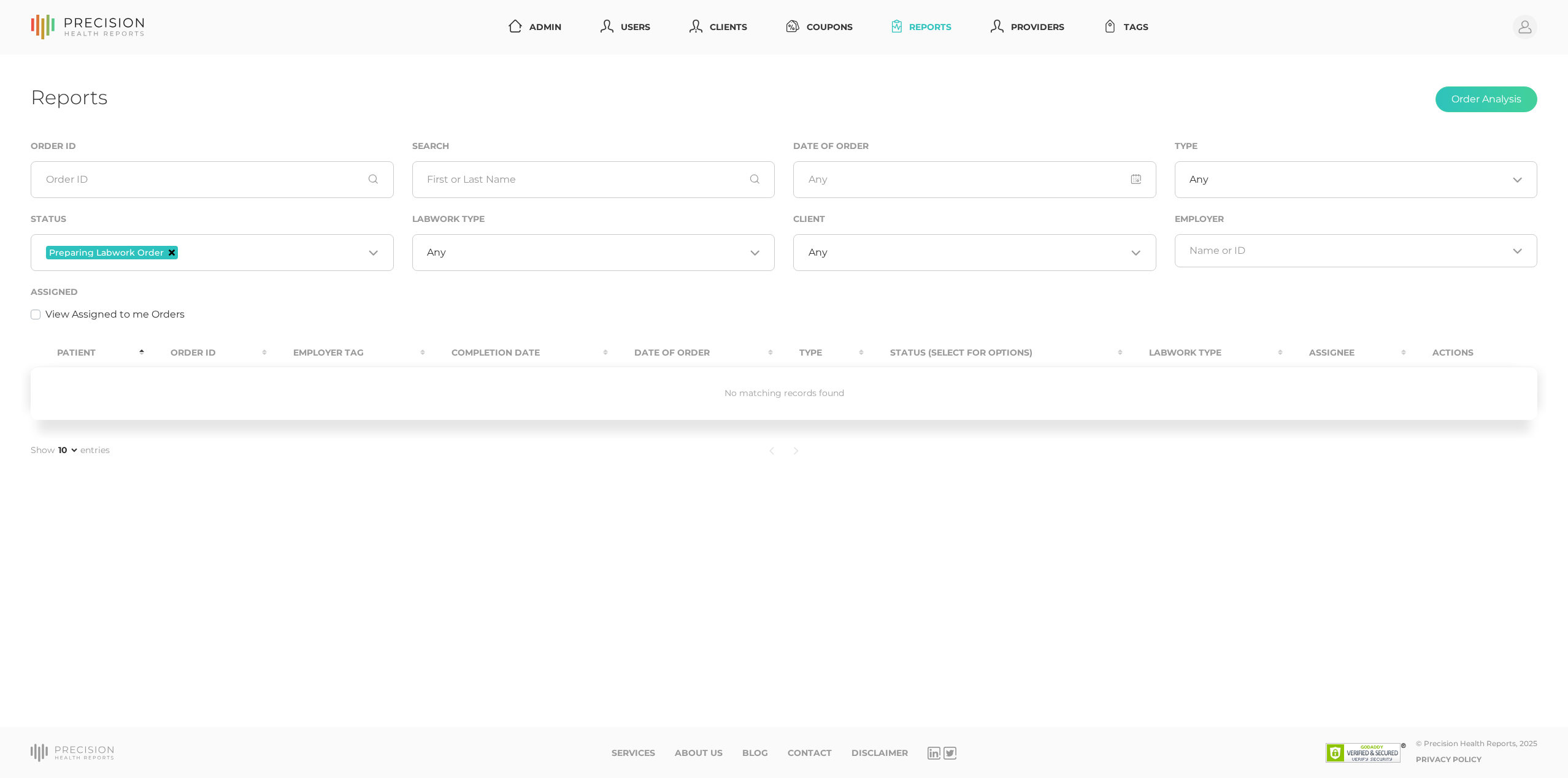
click at [170, 251] on icon "Deselect Preparing Labwork Order" at bounding box center [172, 253] width 6 height 6
click at [674, 273] on div "Labwork Type Any Loading..." at bounding box center [593, 248] width 381 height 73
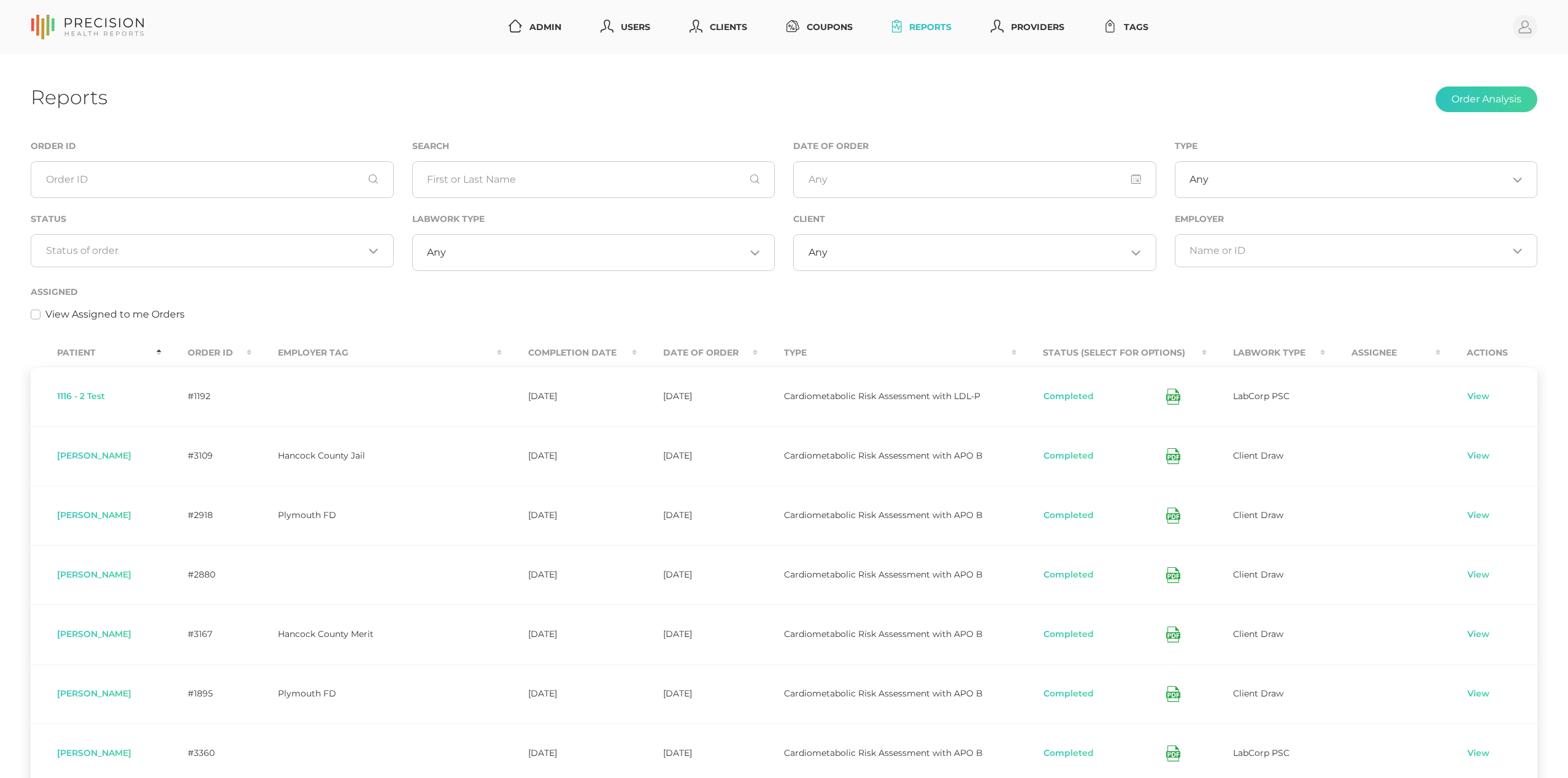
click at [284, 286] on div "Assigned View Assigned to me Orders" at bounding box center [784, 303] width 1507 height 37
click at [749, 28] on link "Clients" at bounding box center [718, 27] width 67 height 23
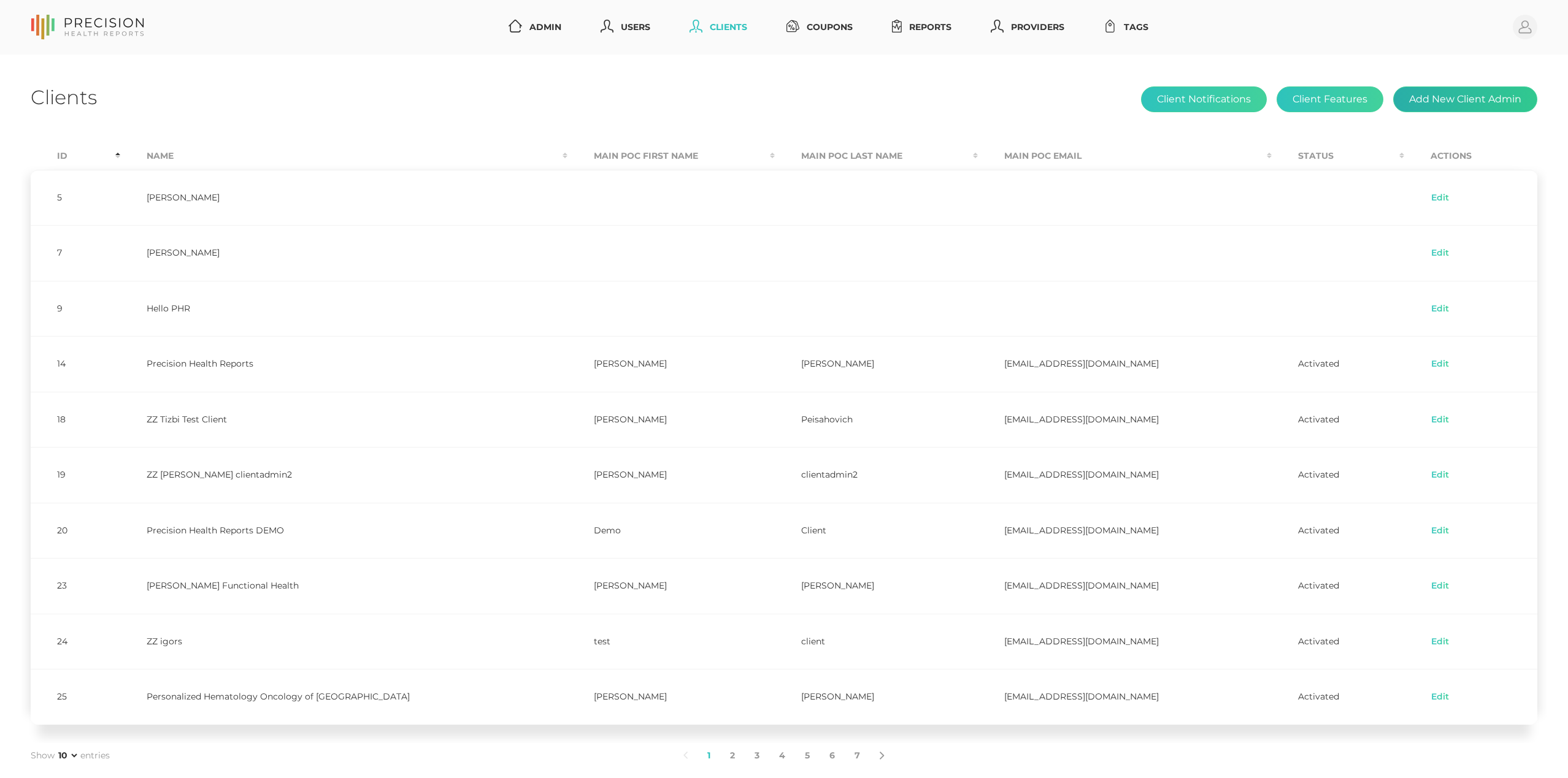
click at [1455, 105] on button "Add New Client Admin" at bounding box center [1465, 99] width 144 height 26
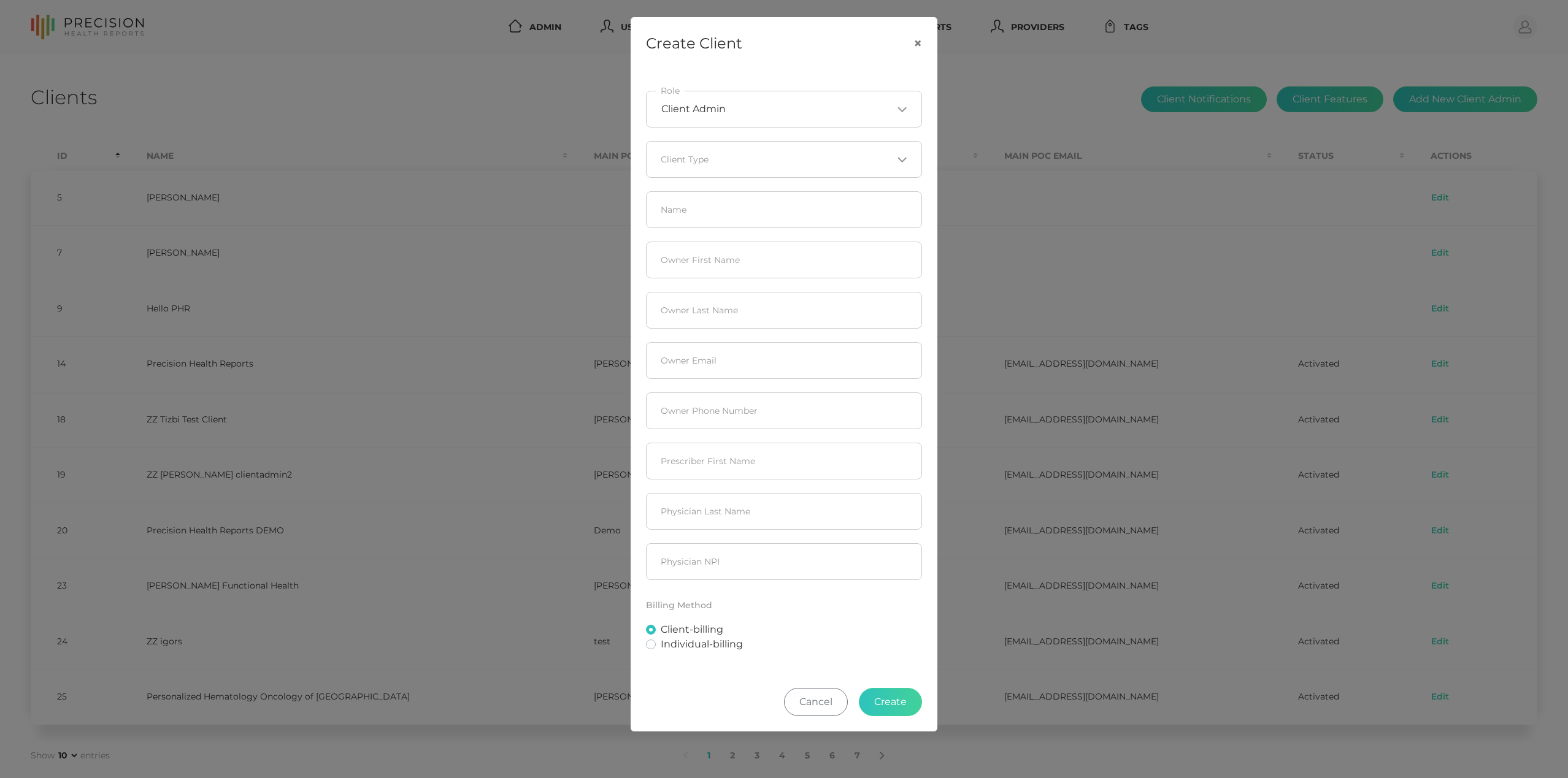
click at [786, 109] on input "Search for option" at bounding box center [809, 109] width 166 height 12
click at [985, 91] on div "Create Client × Client Admin Loading... Role Loading... Client Type Name Owner …" at bounding box center [784, 389] width 1568 height 778
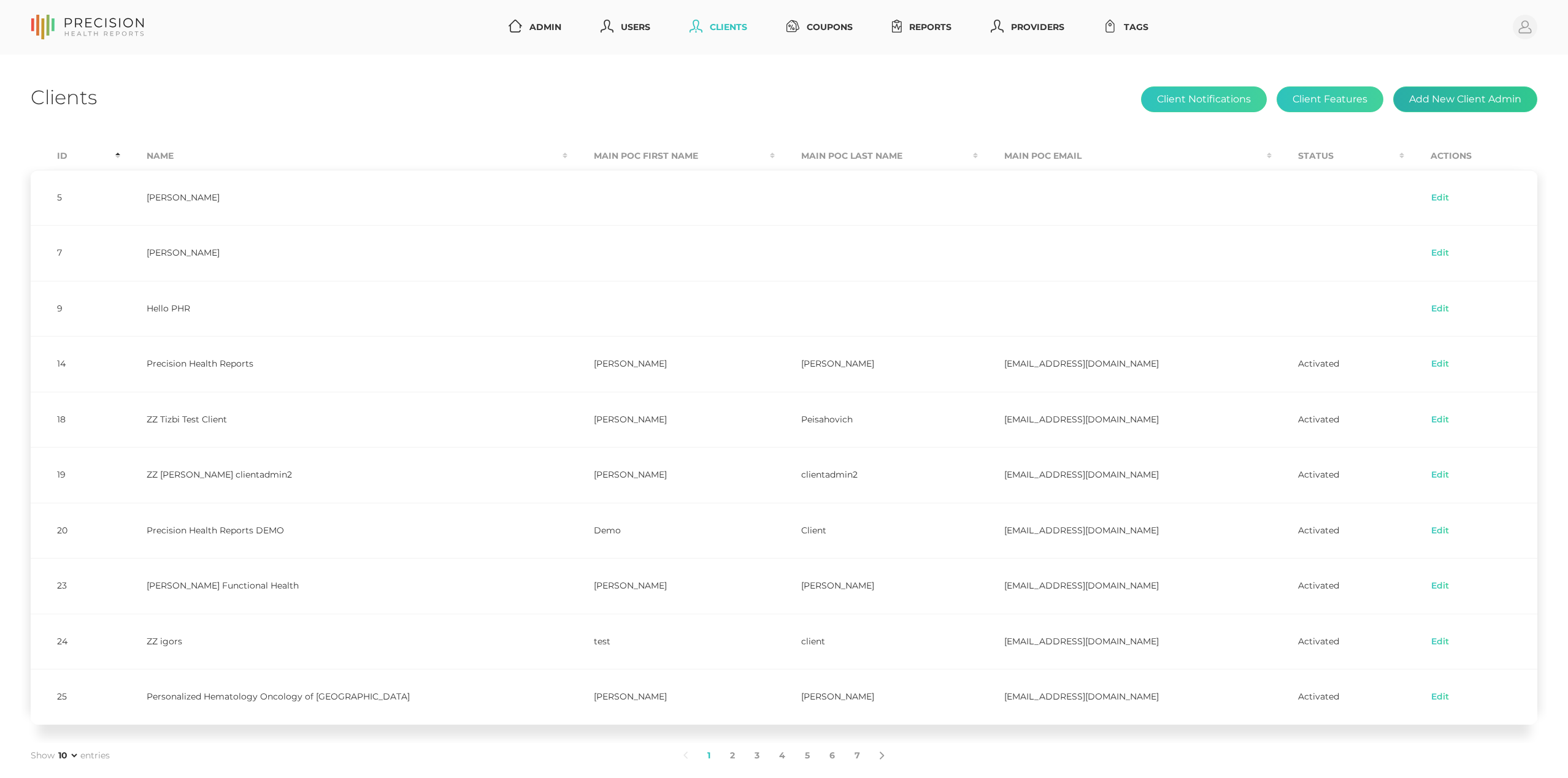
click at [1444, 101] on button "Add New Client Admin" at bounding box center [1465, 99] width 144 height 26
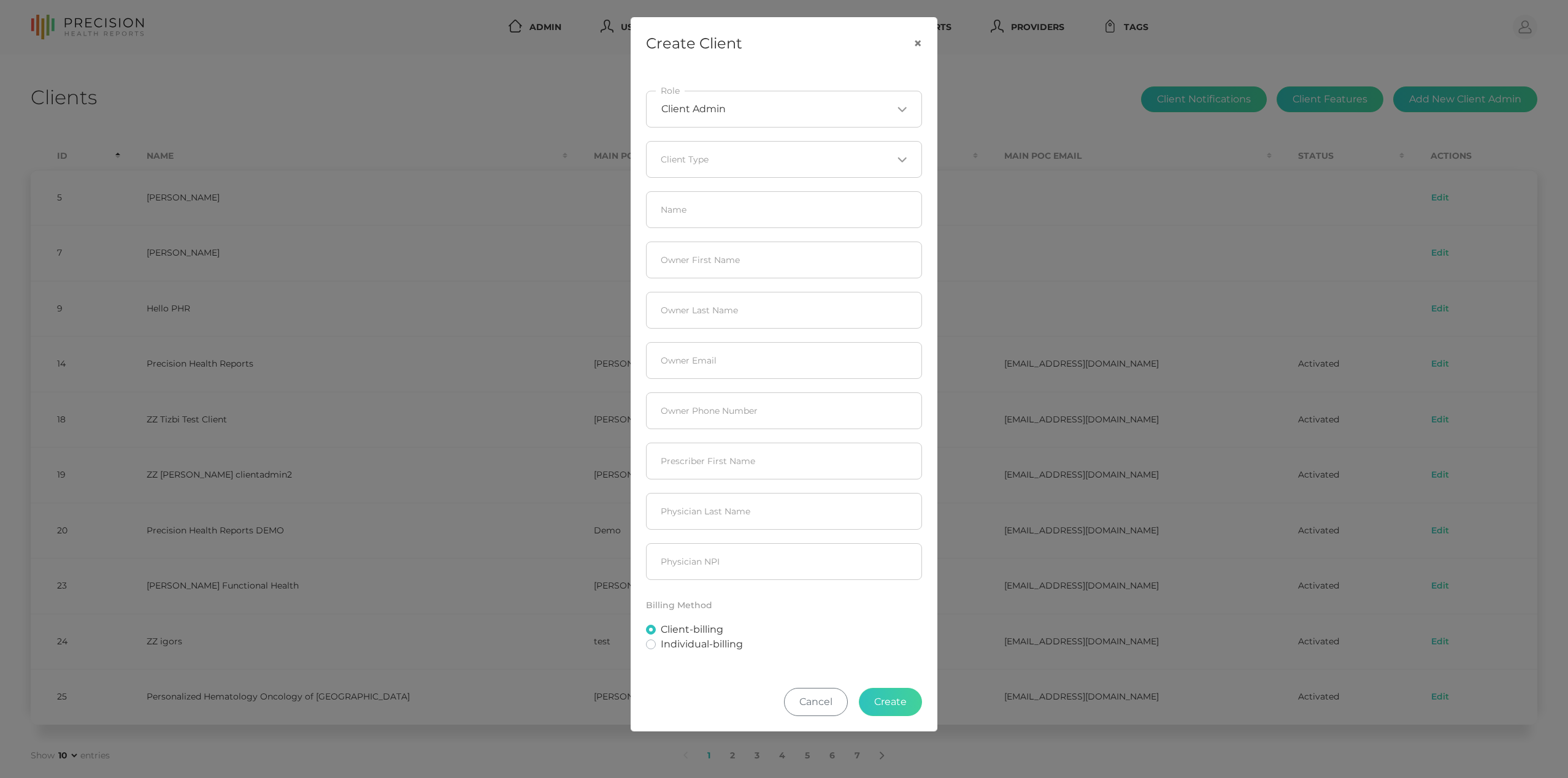
click at [849, 160] on input "Search for option" at bounding box center [777, 158] width 231 height 12
click at [796, 195] on li "Clinic" at bounding box center [784, 199] width 274 height 21
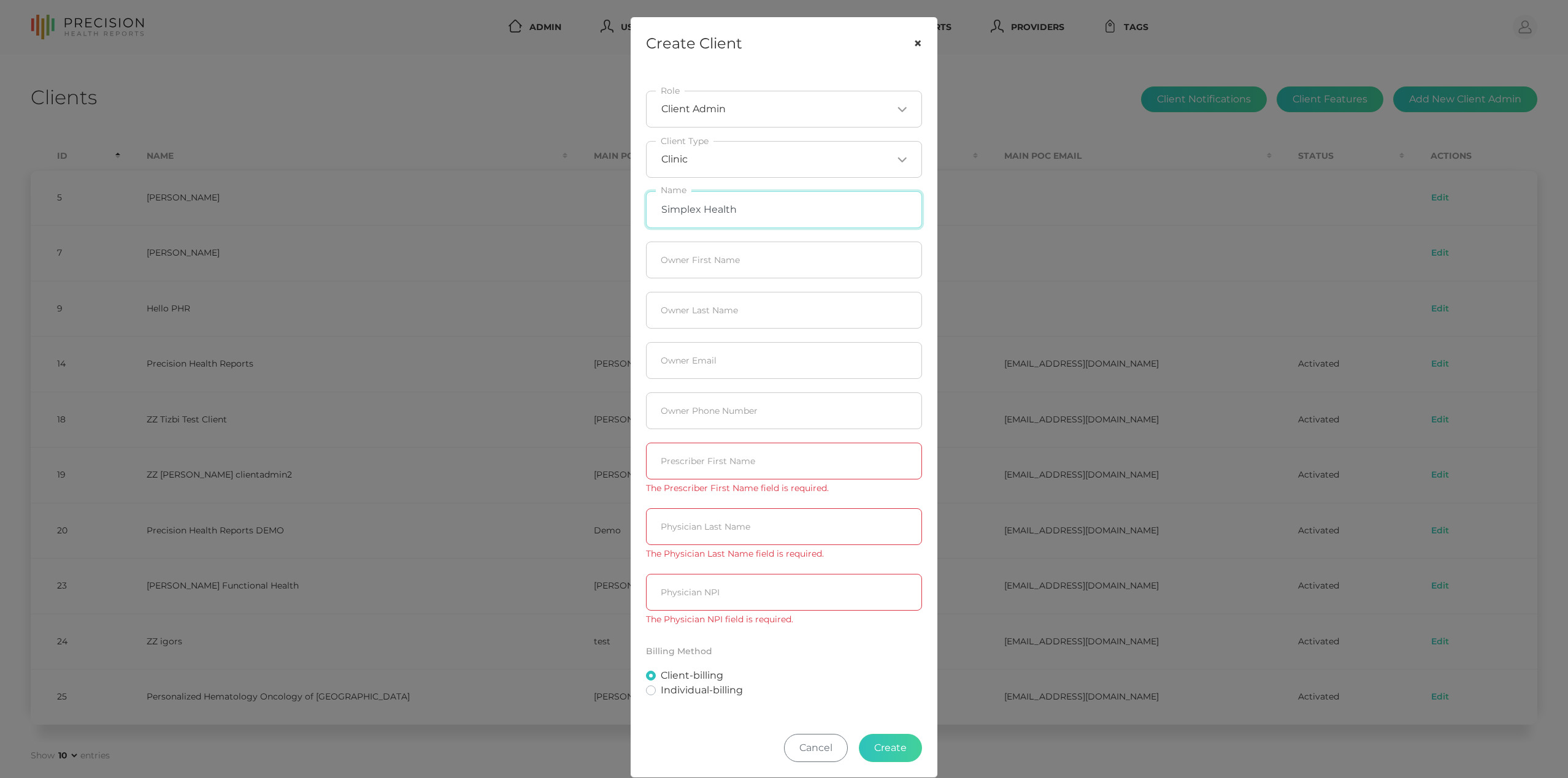
type input "Simplex Health"
click at [916, 43] on button "×" at bounding box center [918, 43] width 38 height 51
